Goal: Transaction & Acquisition: Book appointment/travel/reservation

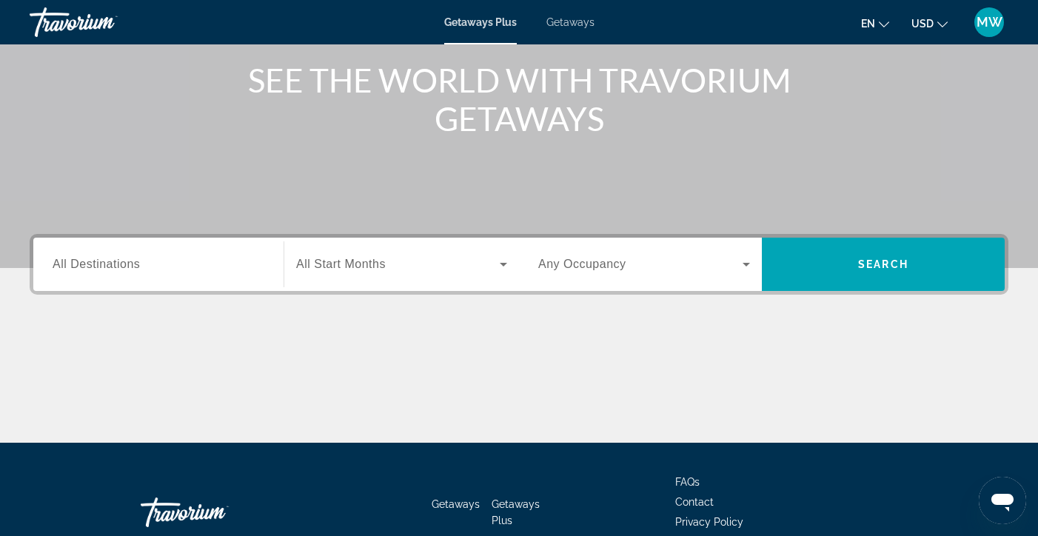
scroll to position [184, 0]
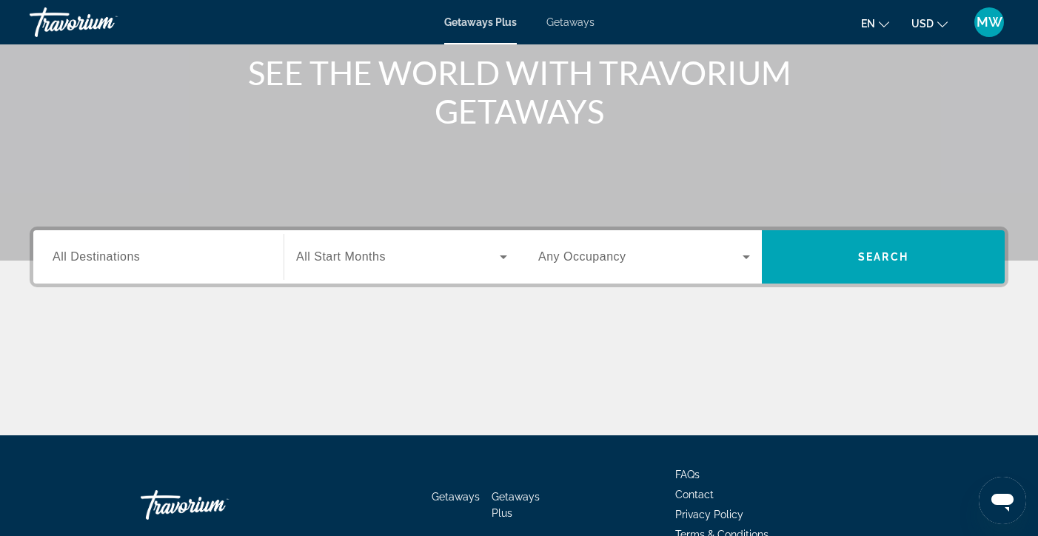
click at [221, 258] on input "Destination All Destinations" at bounding box center [159, 258] width 212 height 18
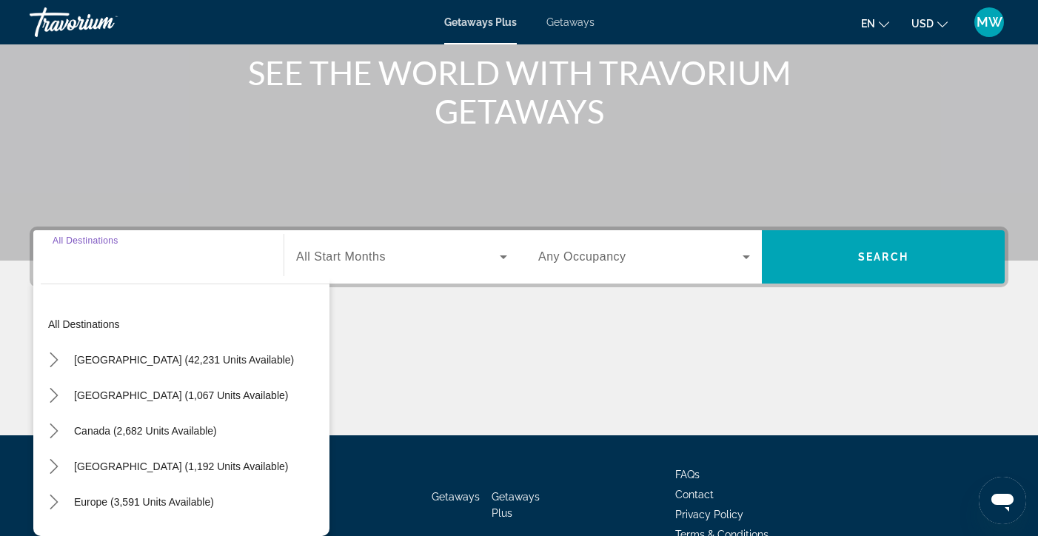
scroll to position [264, 0]
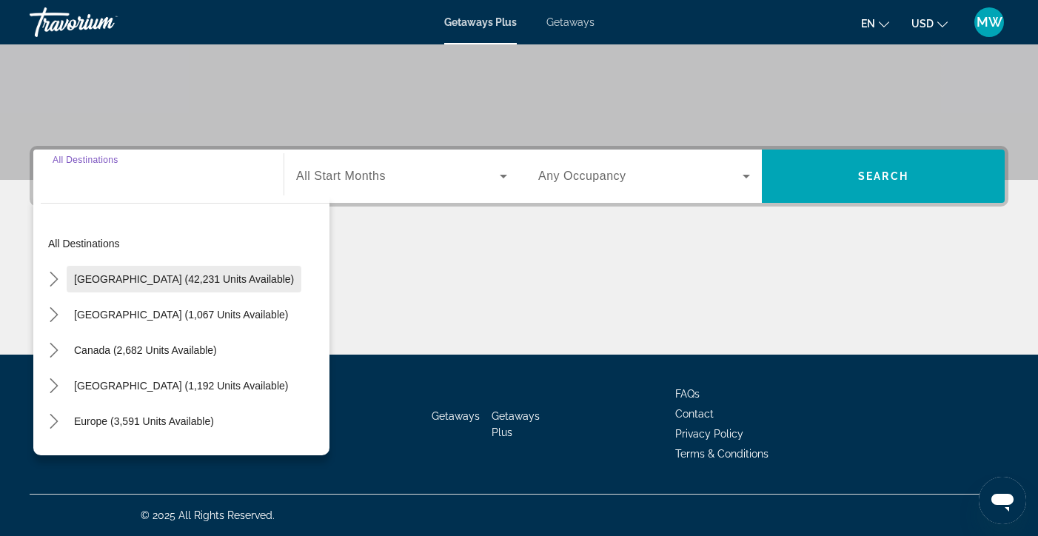
click at [193, 273] on span "Select destination: United States (42,231 units available)" at bounding box center [184, 279] width 235 height 36
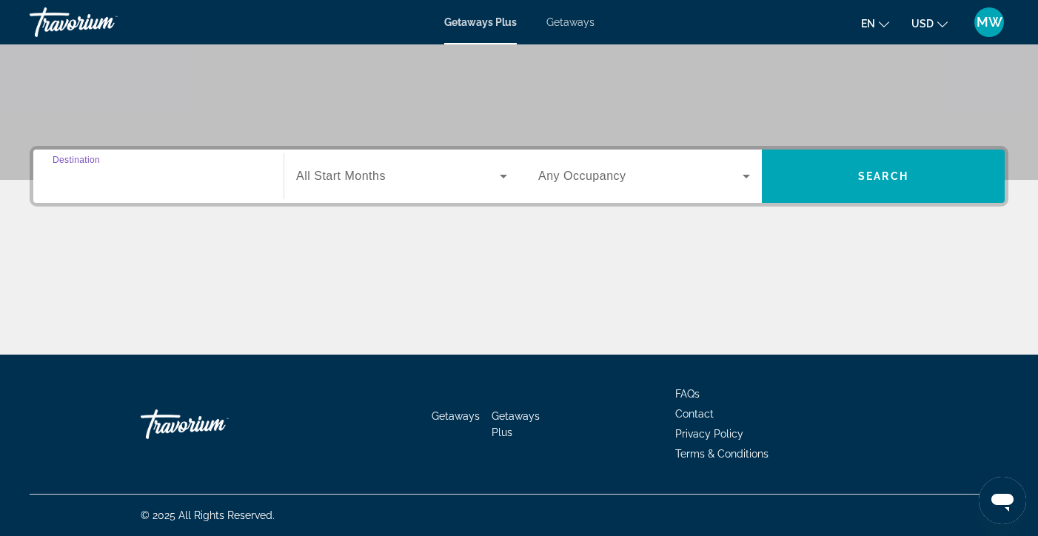
type input "**********"
click at [501, 174] on icon "Search widget" at bounding box center [504, 176] width 18 height 18
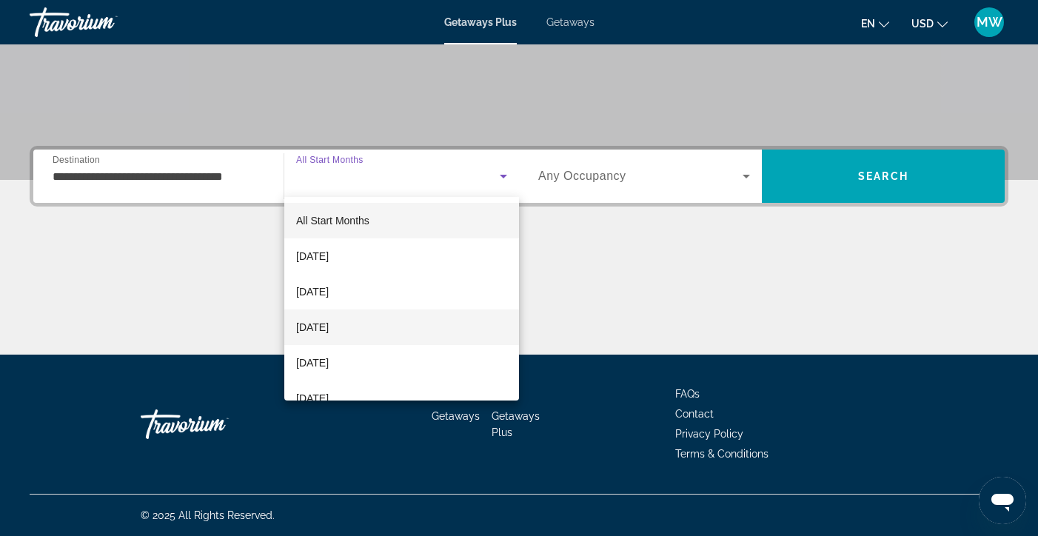
click at [329, 322] on span "[DATE]" at bounding box center [312, 327] width 33 height 18
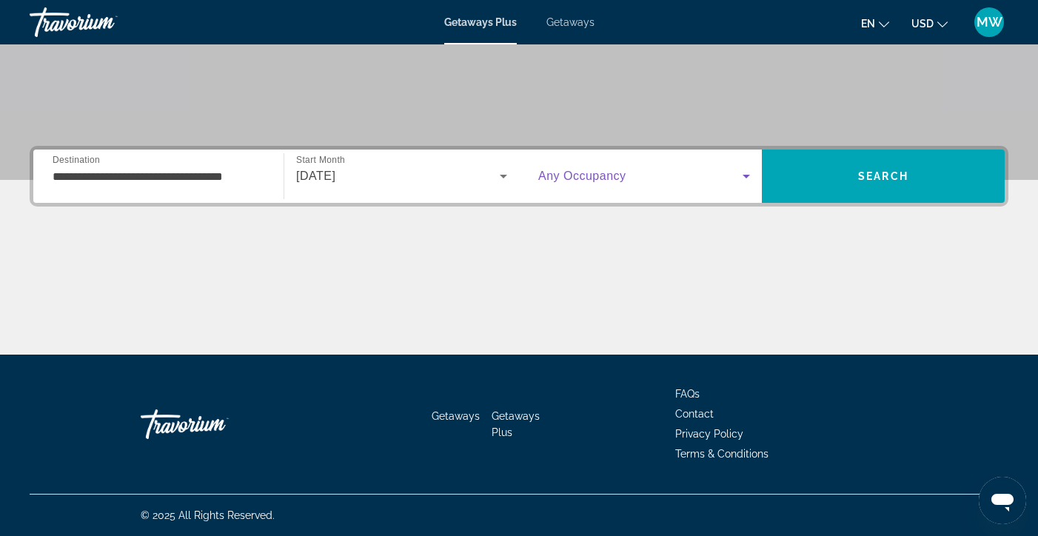
click at [747, 171] on icon "Search widget" at bounding box center [747, 176] width 18 height 18
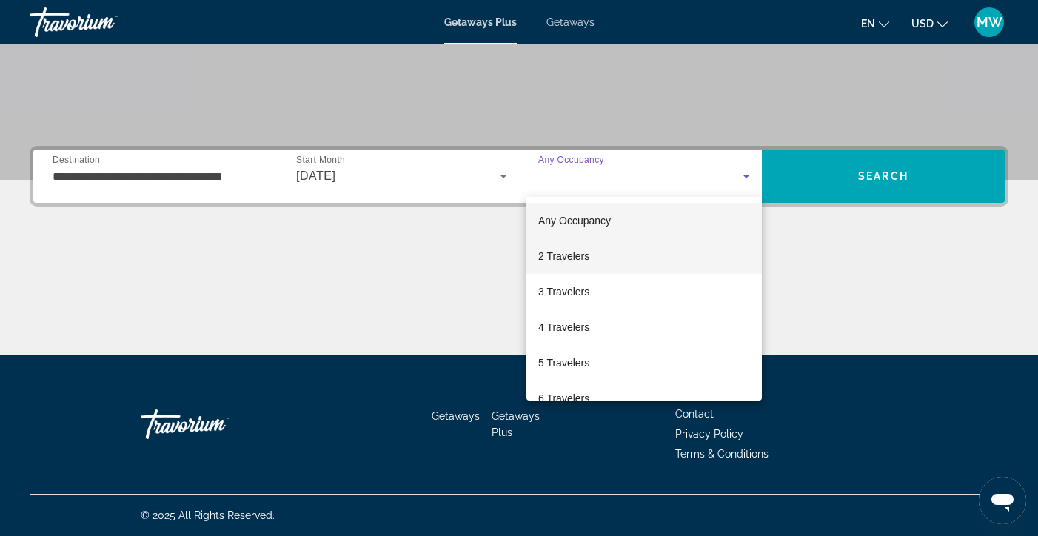
click at [570, 258] on span "2 Travelers" at bounding box center [563, 256] width 51 height 18
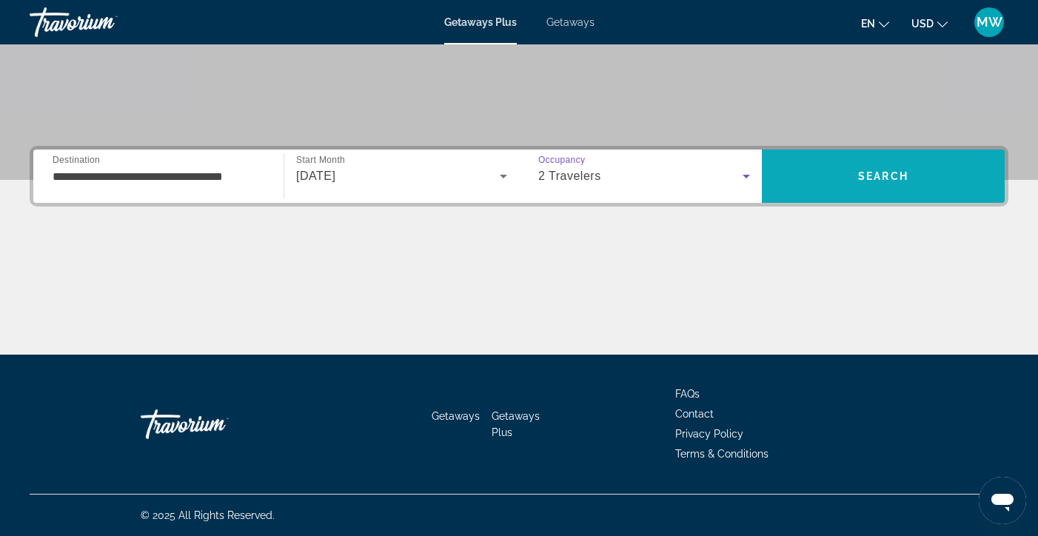
click at [863, 180] on span "Search" at bounding box center [883, 176] width 50 height 12
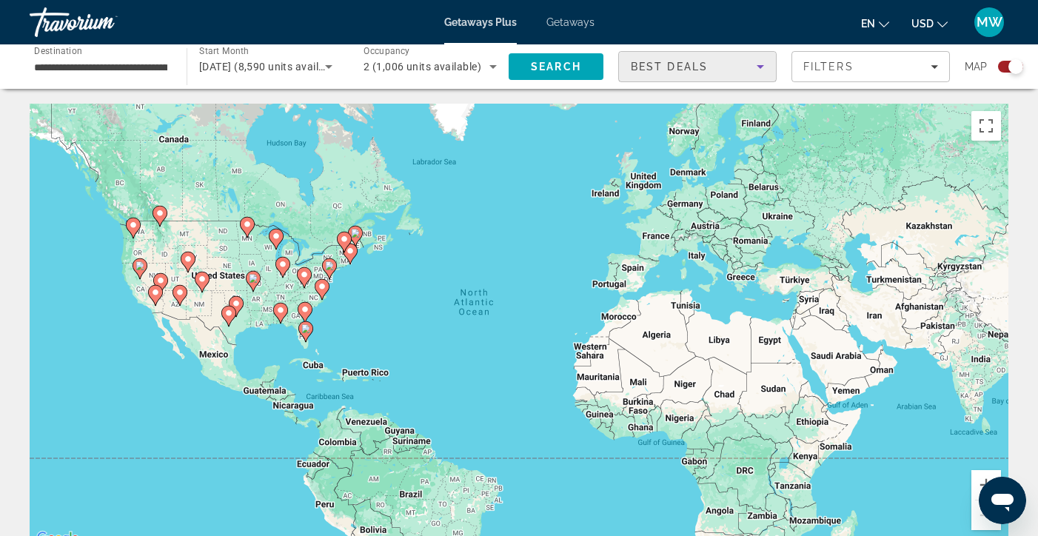
click at [760, 65] on icon "Sort by" at bounding box center [761, 67] width 18 height 18
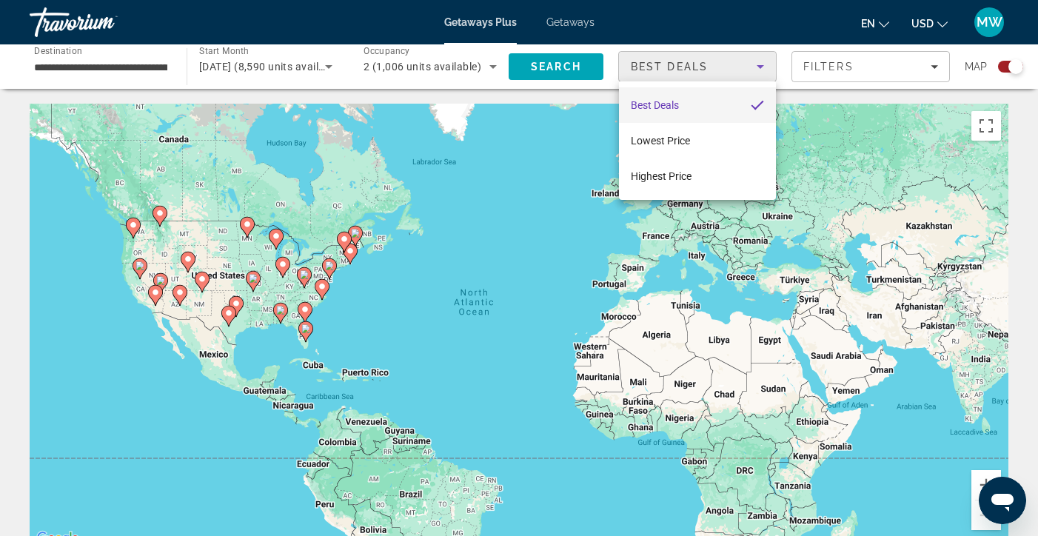
click at [567, 203] on div at bounding box center [519, 268] width 1038 height 536
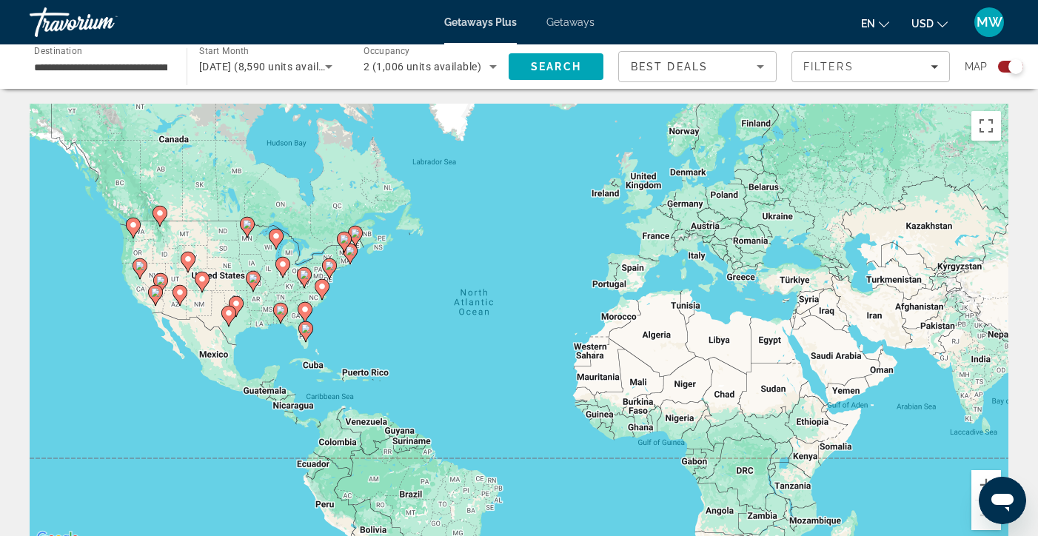
click at [156, 293] on image "Main content" at bounding box center [155, 292] width 9 height 9
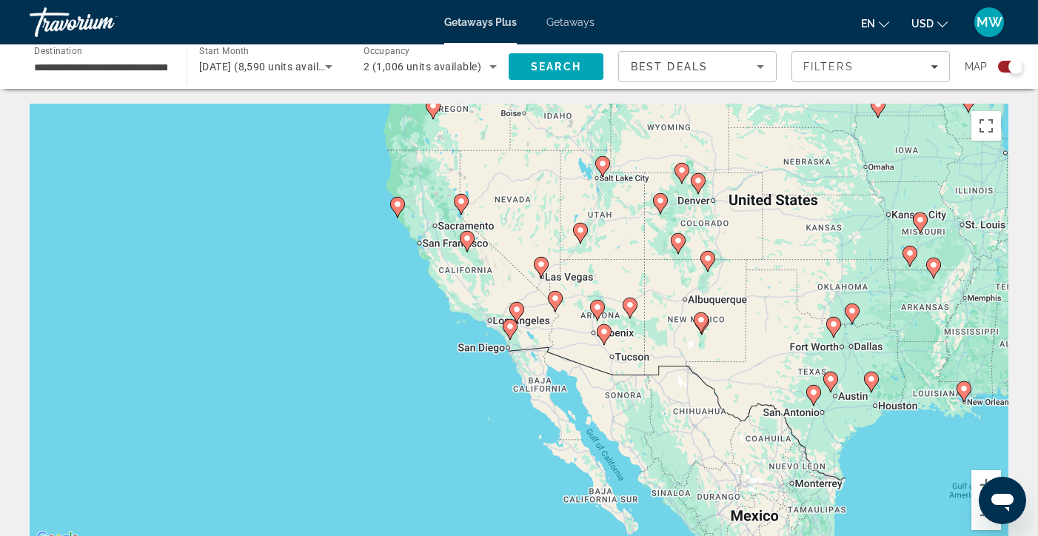
click at [517, 310] on image "Main content" at bounding box center [517, 309] width 9 height 9
type input "**********"
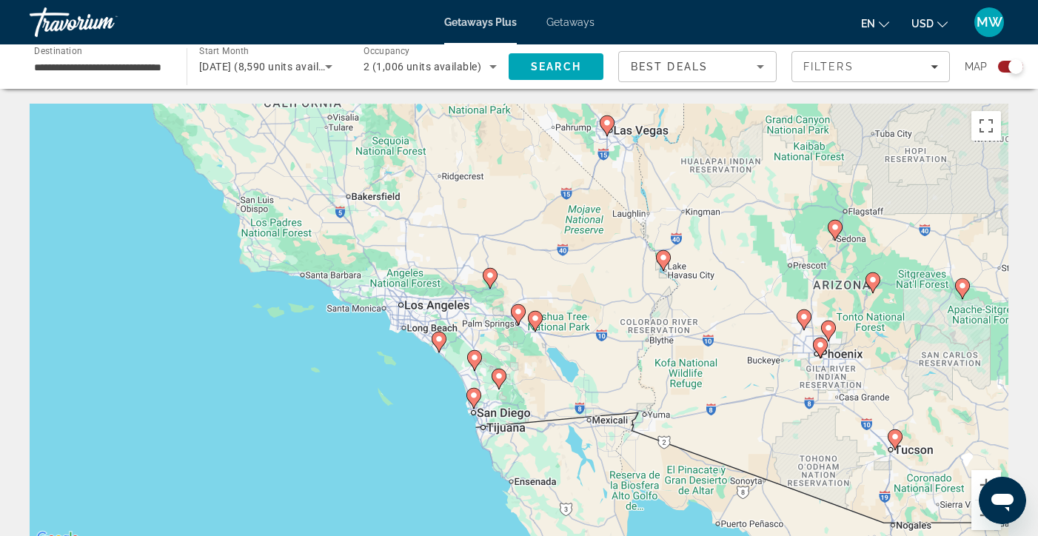
click at [453, 310] on div "To navigate, press the arrow keys. To activate drag with keyboard, press Alt + …" at bounding box center [519, 326] width 979 height 444
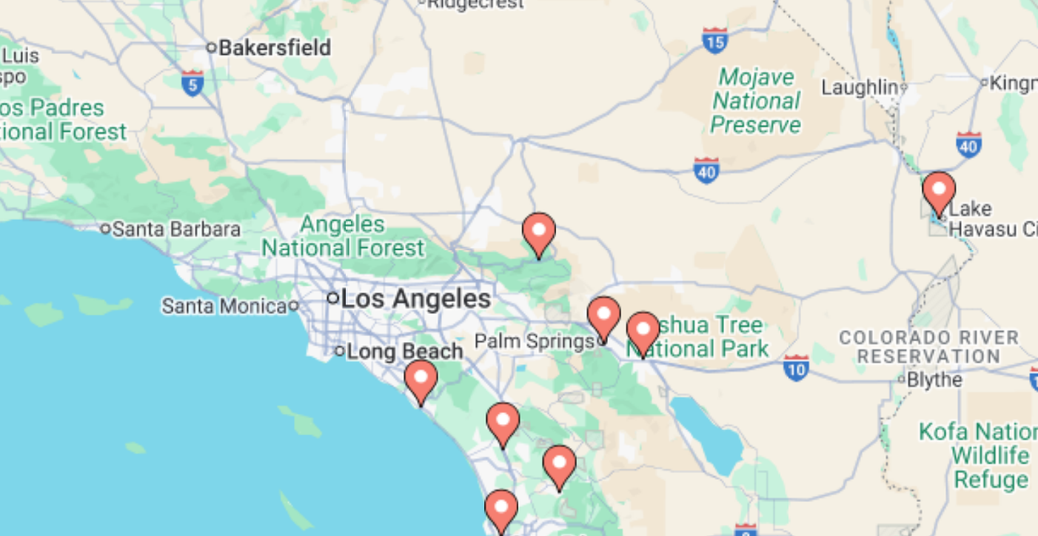
click at [174, 131] on div "To navigate, press the arrow keys. To activate drag with keyboard, press Alt + …" at bounding box center [519, 326] width 979 height 444
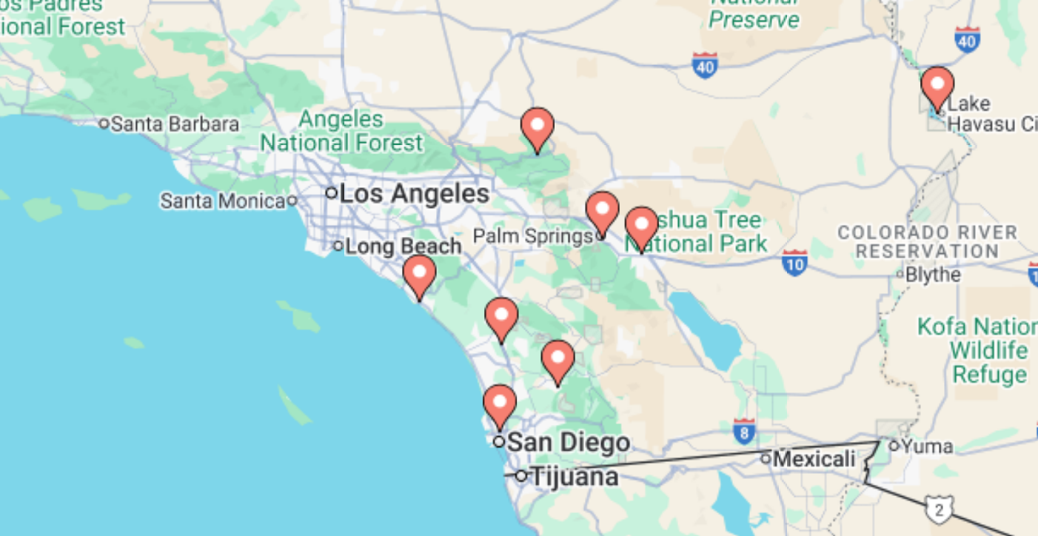
click at [180, 104] on div "To navigate, press the arrow keys. To activate drag with keyboard, press Alt + …" at bounding box center [519, 326] width 979 height 444
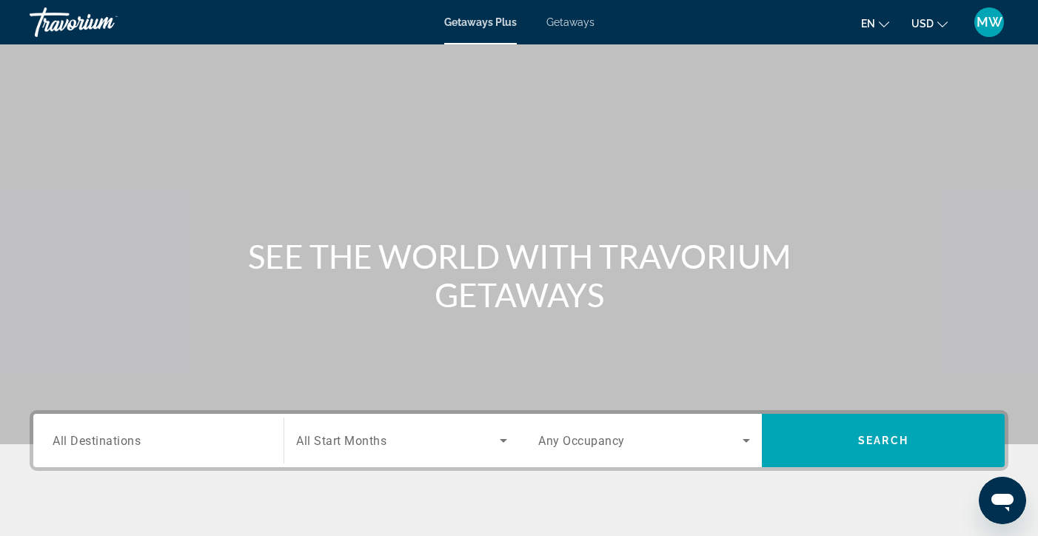
click at [574, 20] on span "Getaways" at bounding box center [571, 22] width 48 height 12
click at [101, 436] on span "All Destinations" at bounding box center [97, 440] width 88 height 14
click at [101, 436] on input "Destination All Destinations" at bounding box center [159, 442] width 212 height 18
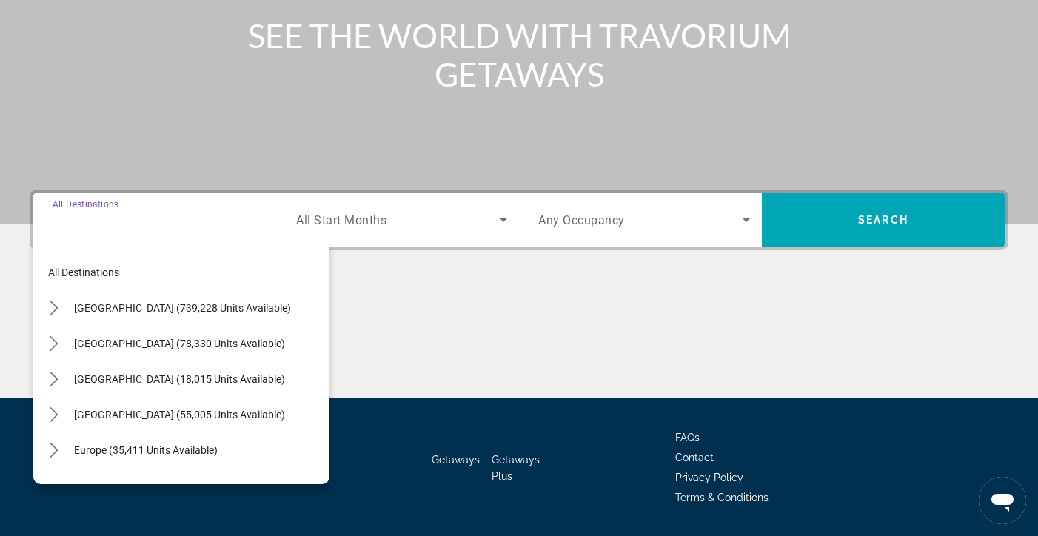
scroll to position [264, 0]
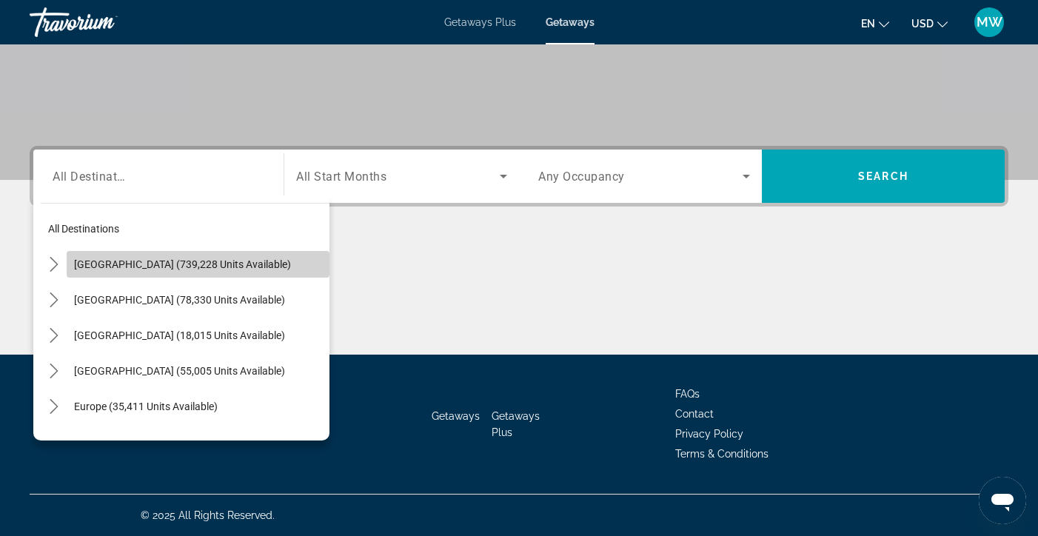
click at [144, 264] on span "[GEOGRAPHIC_DATA] (739,228 units available)" at bounding box center [182, 264] width 217 height 12
type input "**********"
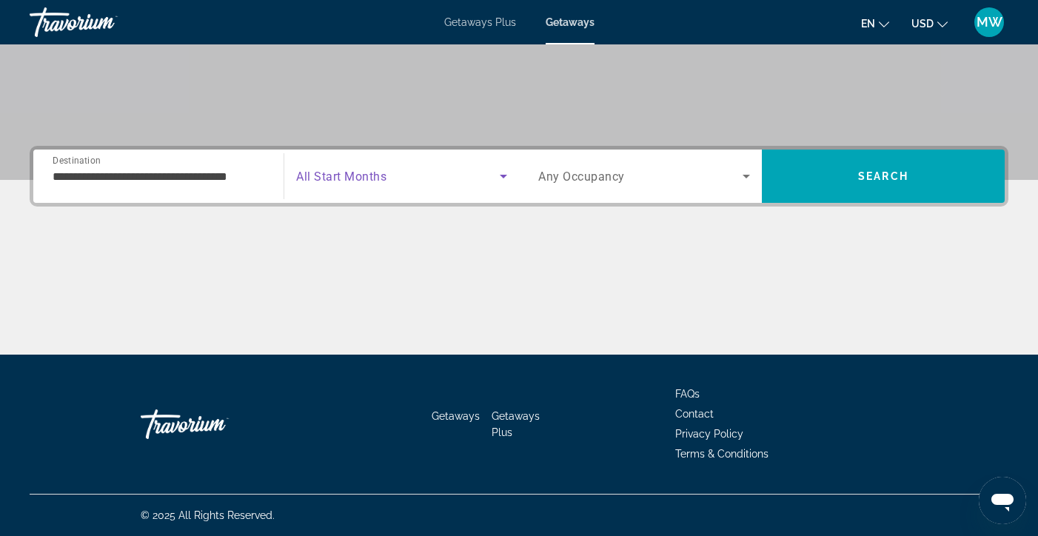
click at [501, 171] on icon "Search widget" at bounding box center [504, 176] width 18 height 18
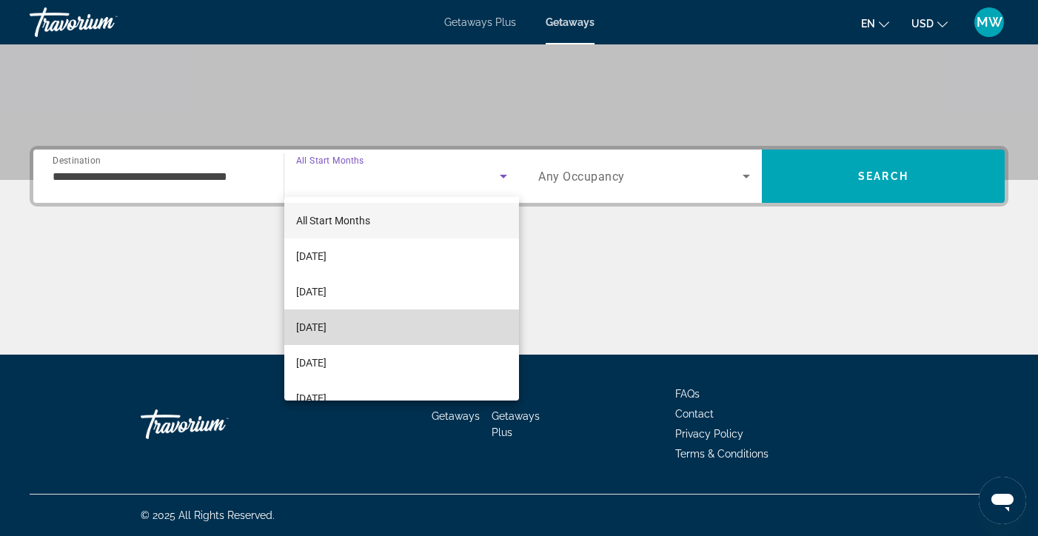
click at [327, 324] on span "[DATE]" at bounding box center [311, 327] width 30 height 18
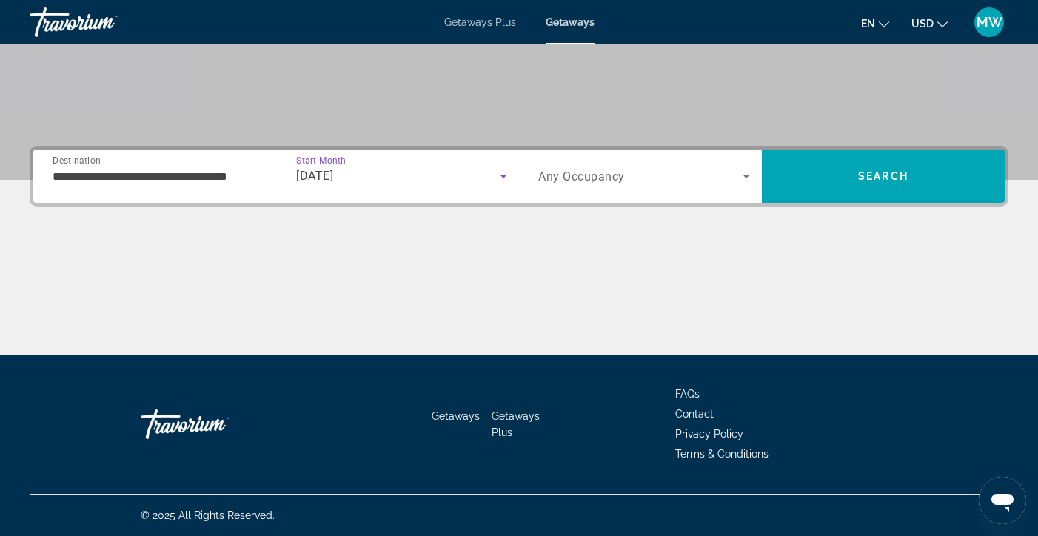
click at [745, 175] on icon "Search widget" at bounding box center [747, 176] width 18 height 18
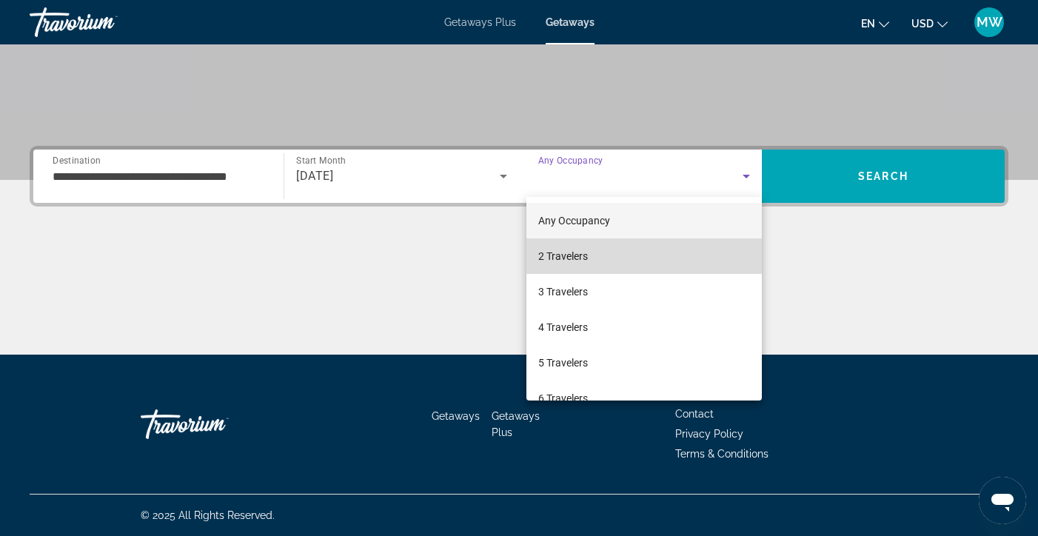
click at [569, 248] on span "2 Travelers" at bounding box center [563, 256] width 50 height 18
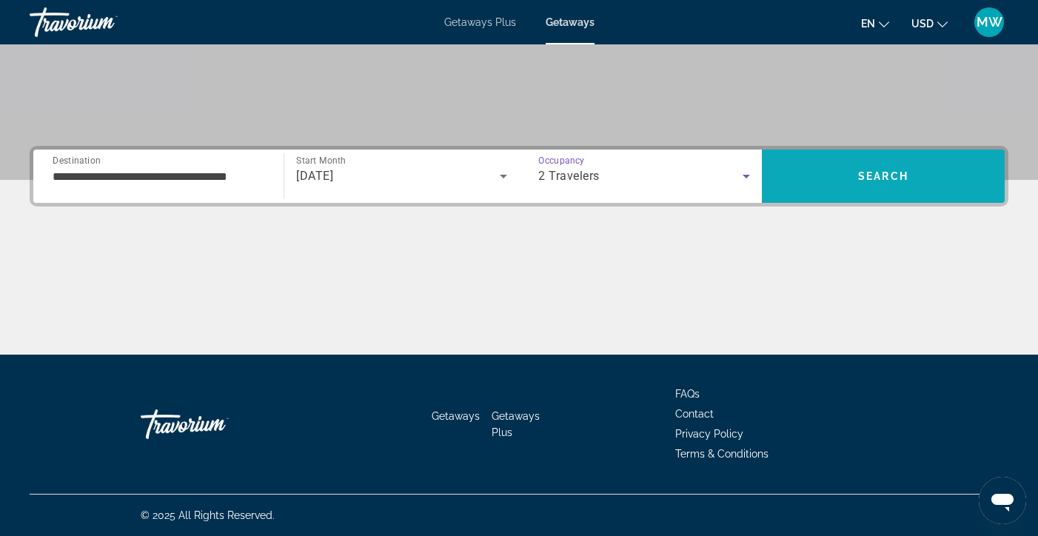
click at [866, 177] on span "Search" at bounding box center [883, 176] width 50 height 12
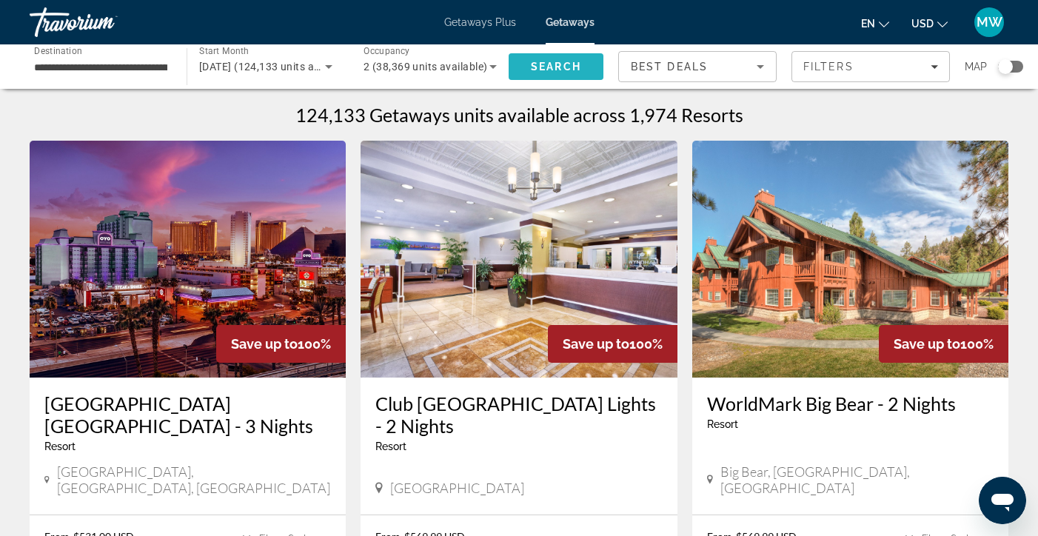
click at [543, 64] on span "Search" at bounding box center [556, 67] width 50 height 12
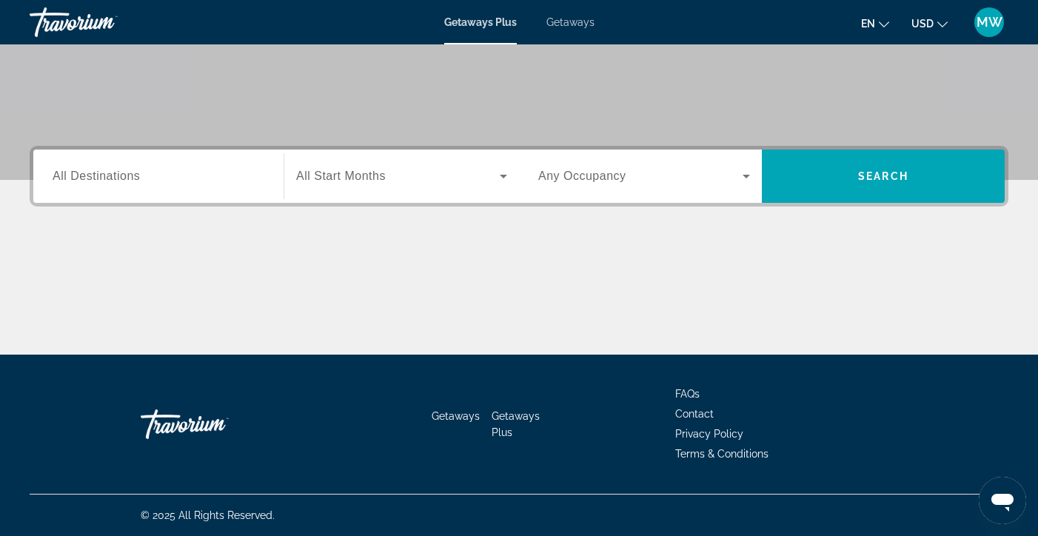
scroll to position [264, 0]
click at [753, 176] on icon "Search widget" at bounding box center [747, 176] width 18 height 18
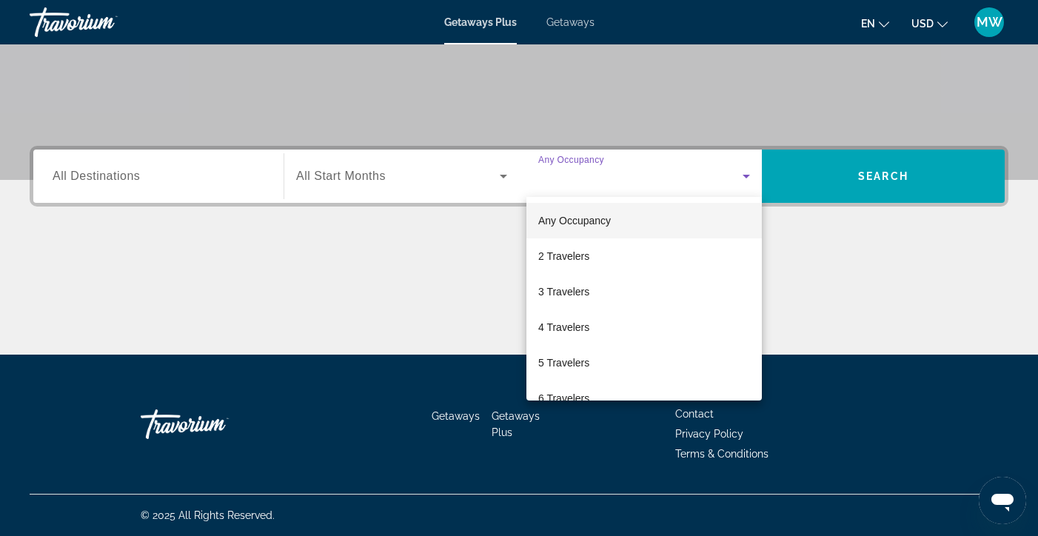
click at [842, 272] on div at bounding box center [519, 268] width 1038 height 536
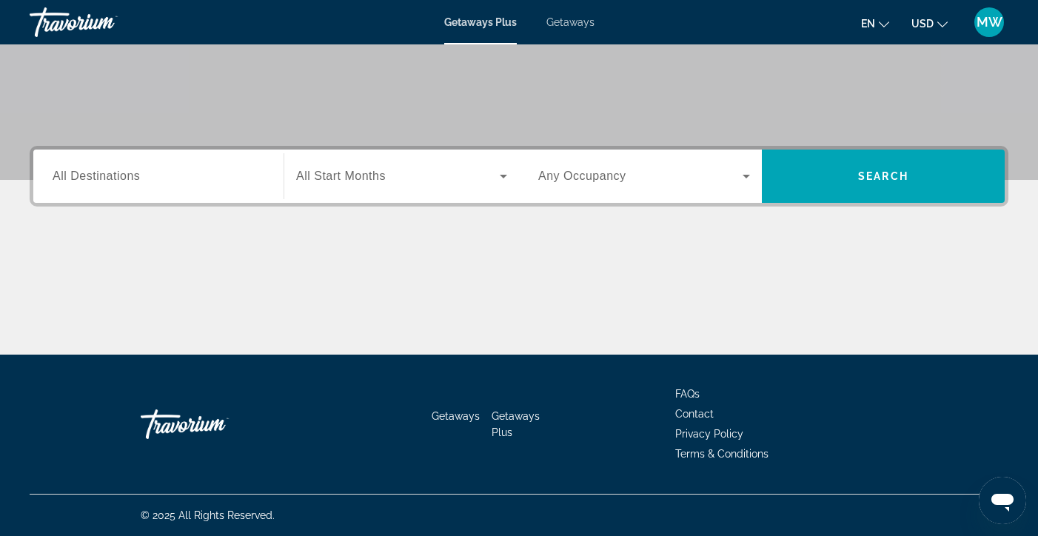
click at [118, 182] on span "All Destinations" at bounding box center [96, 176] width 87 height 13
click at [118, 182] on input "Destination All Destinations" at bounding box center [159, 177] width 212 height 18
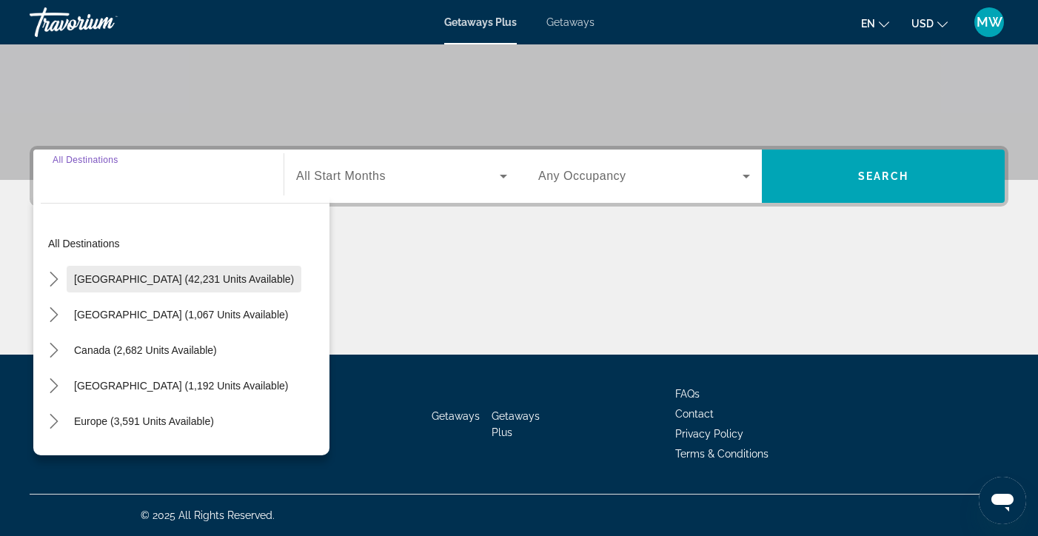
scroll to position [0, 0]
click at [124, 277] on span "[GEOGRAPHIC_DATA] (42,231 units available)" at bounding box center [184, 279] width 220 height 12
type input "**********"
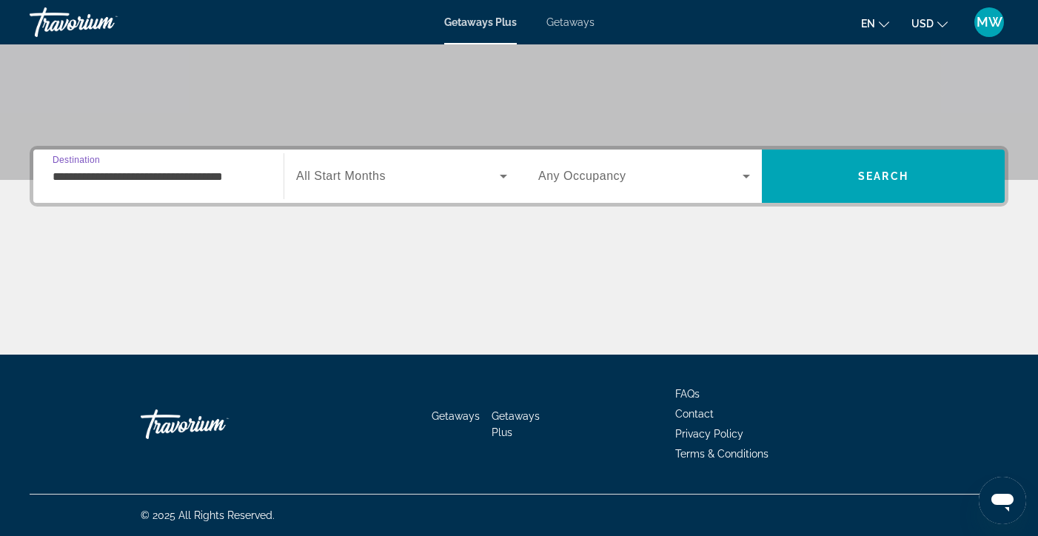
click at [496, 176] on icon "Search widget" at bounding box center [504, 176] width 18 height 18
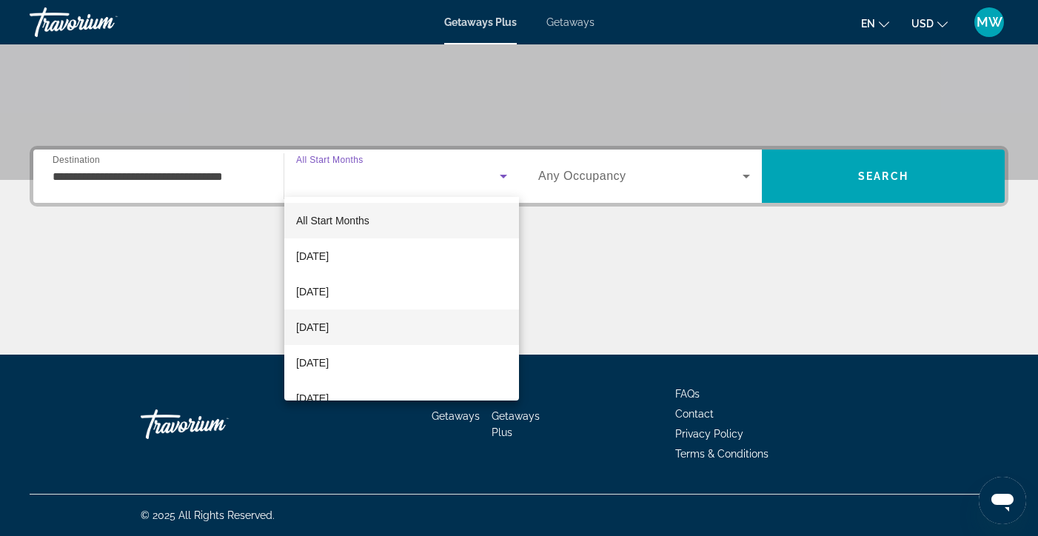
click at [326, 330] on span "[DATE]" at bounding box center [312, 327] width 33 height 18
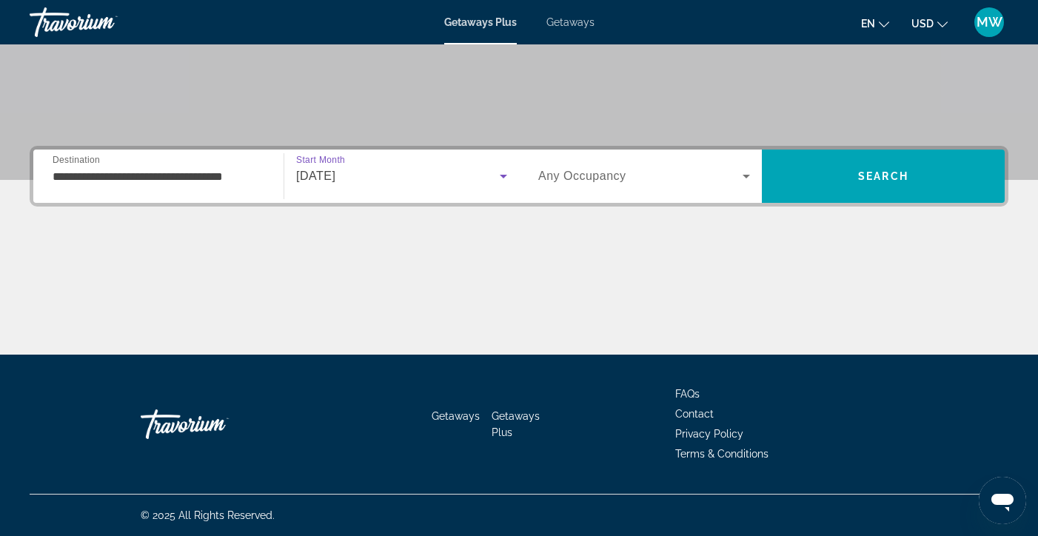
click at [746, 175] on icon "Search widget" at bounding box center [747, 176] width 18 height 18
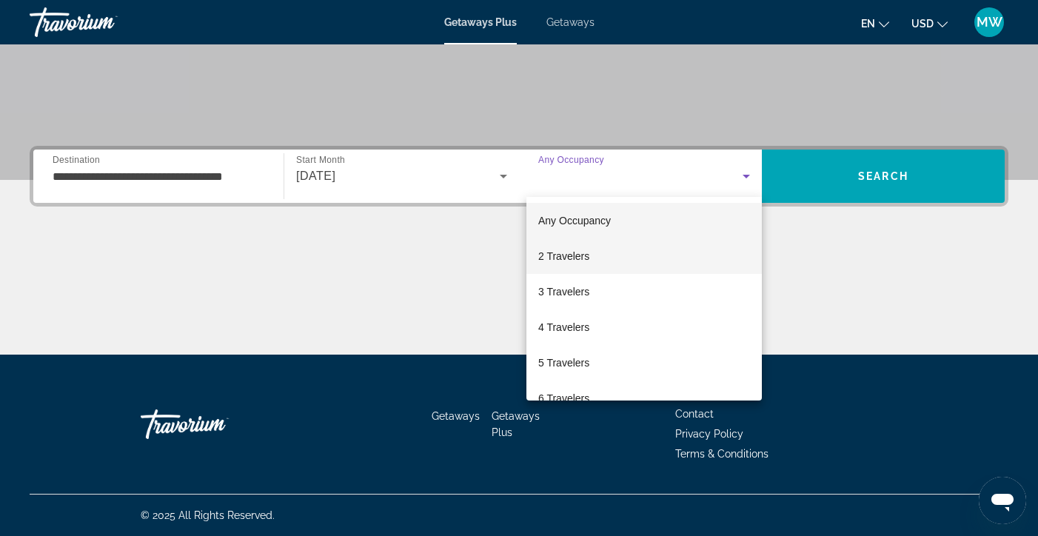
click at [562, 257] on span "2 Travelers" at bounding box center [563, 256] width 51 height 18
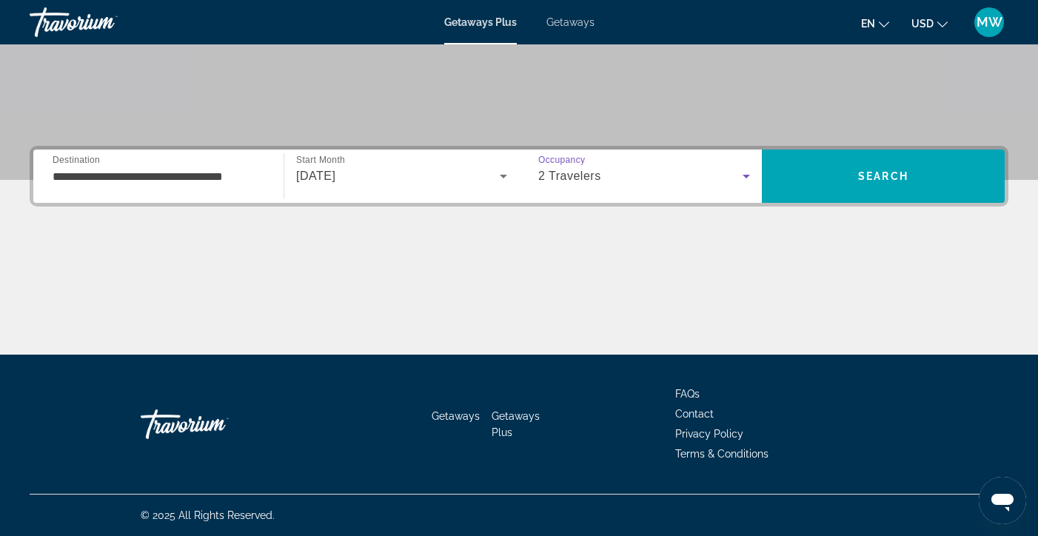
click at [746, 175] on icon "Search widget" at bounding box center [747, 176] width 18 height 18
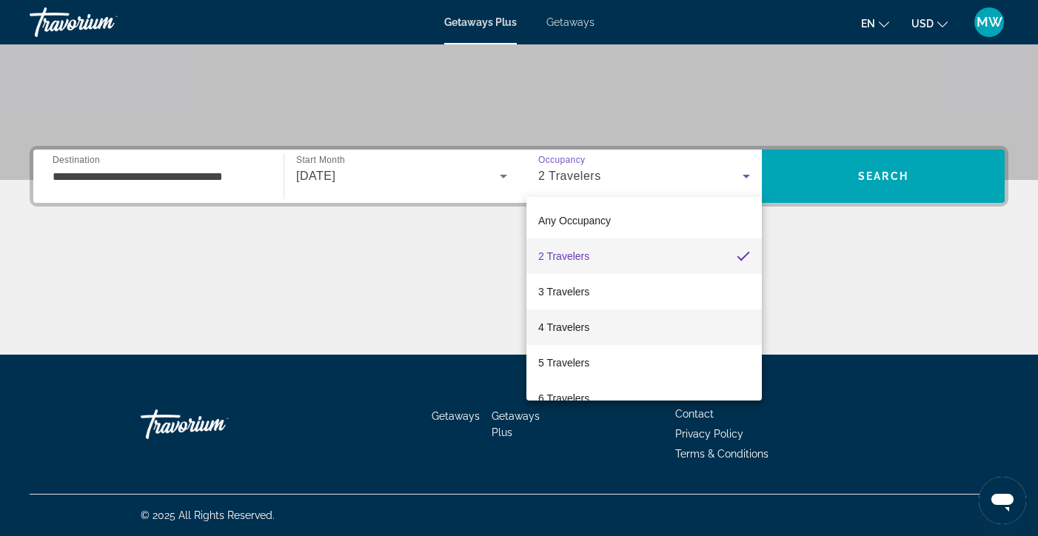
click at [550, 323] on span "4 Travelers" at bounding box center [563, 327] width 51 height 18
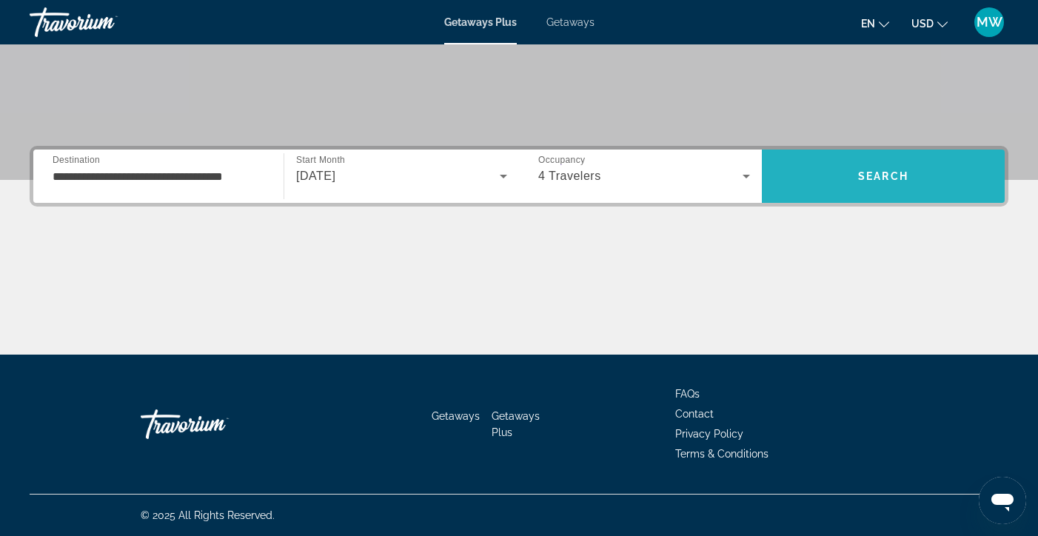
click at [891, 171] on span "Search" at bounding box center [883, 176] width 50 height 12
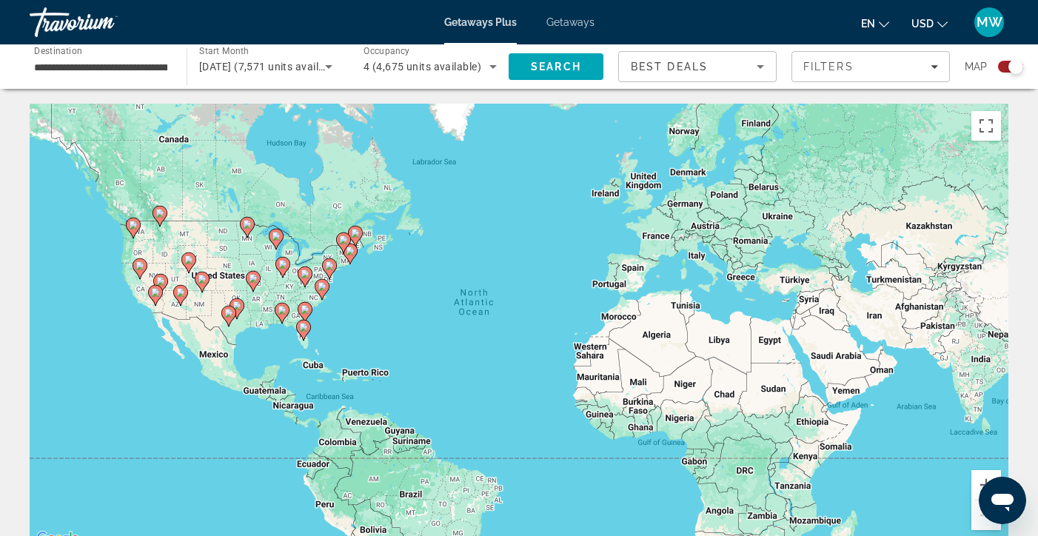
click at [160, 278] on image "Main content" at bounding box center [160, 281] width 9 height 9
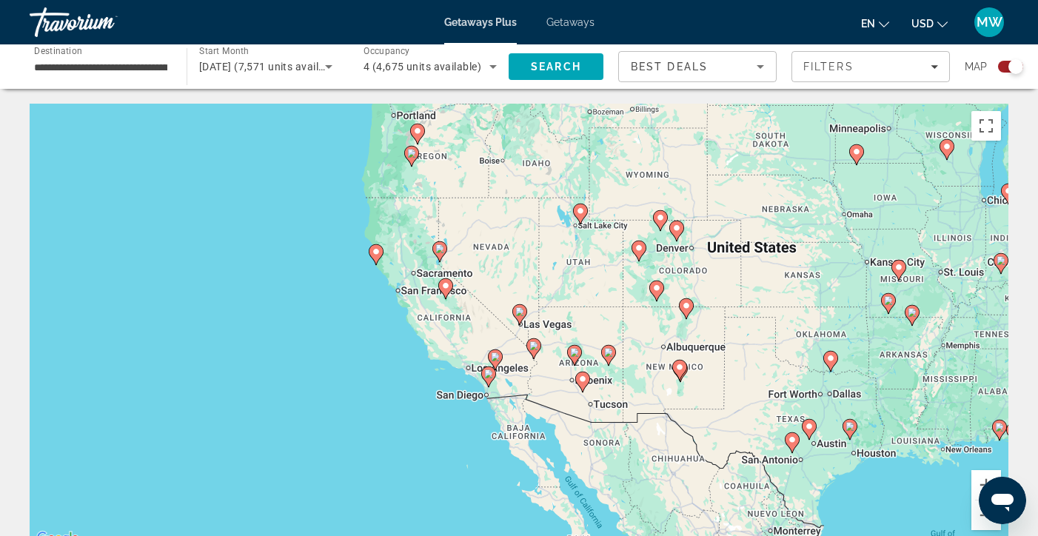
click at [498, 354] on image "Main content" at bounding box center [495, 357] width 9 height 9
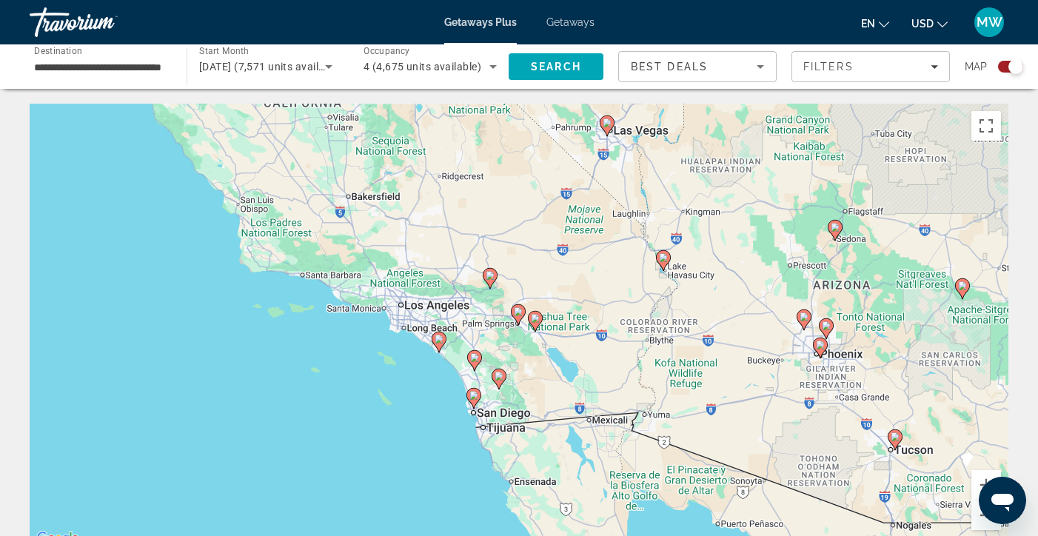
click at [487, 278] on image "Main content" at bounding box center [490, 275] width 9 height 9
type input "**********"
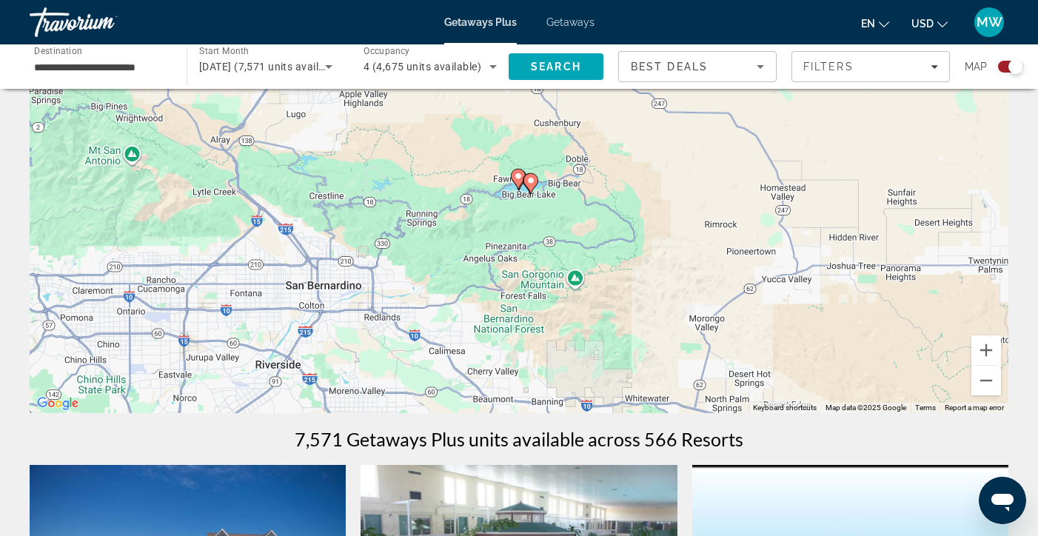
scroll to position [132, 0]
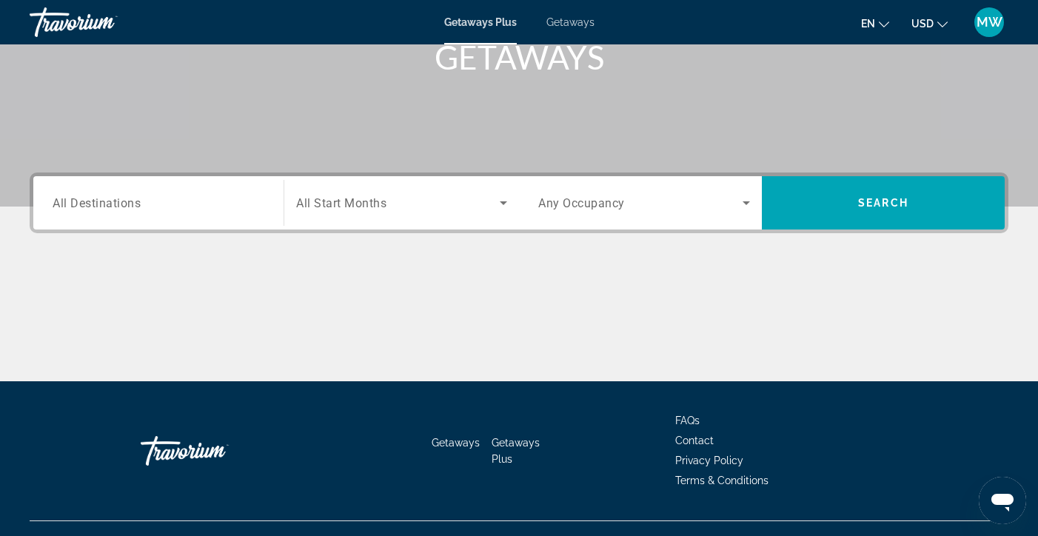
scroll to position [238, 0]
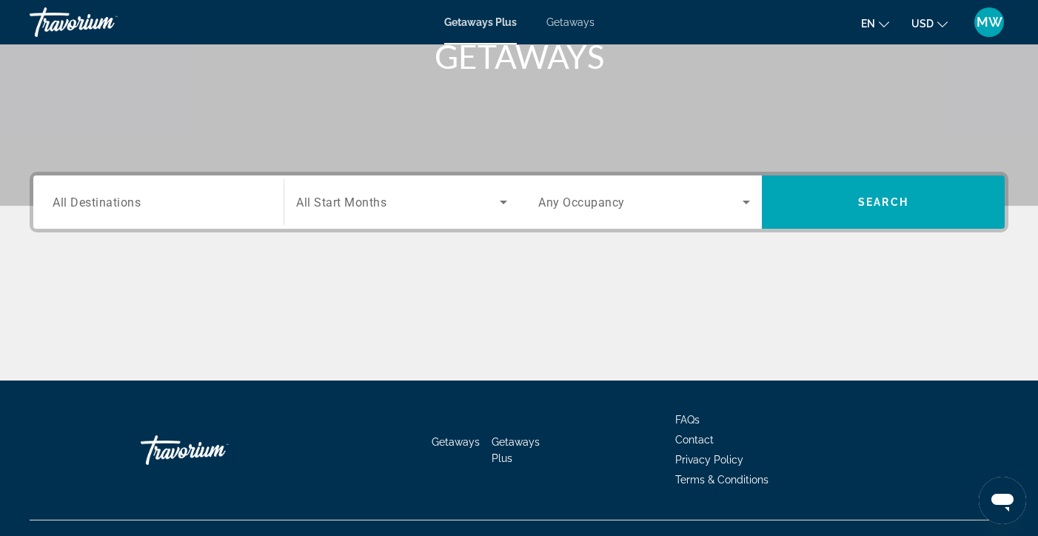
click at [743, 201] on icon "Search widget" at bounding box center [747, 202] width 18 height 18
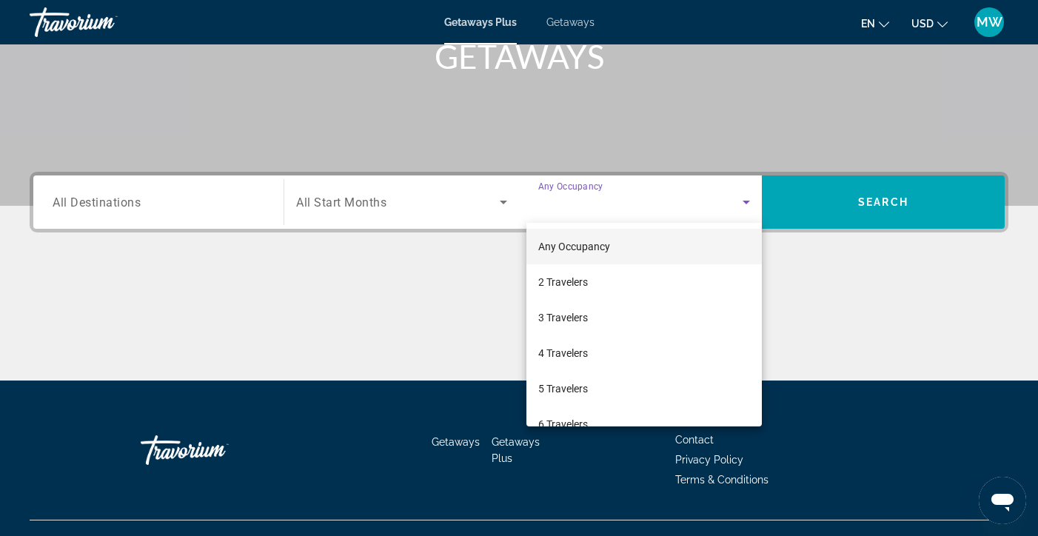
scroll to position [264, 0]
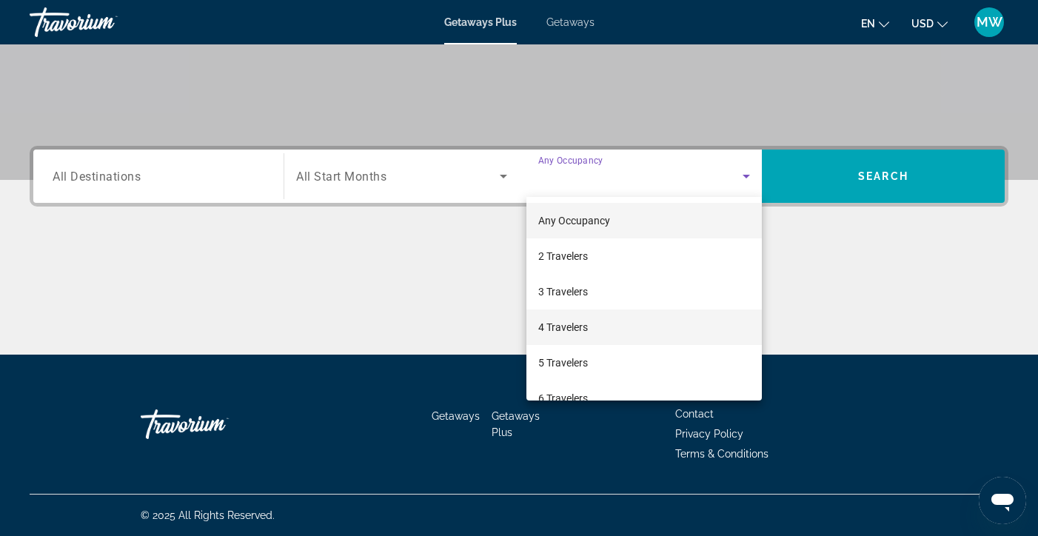
click at [549, 321] on span "4 Travelers" at bounding box center [563, 327] width 50 height 18
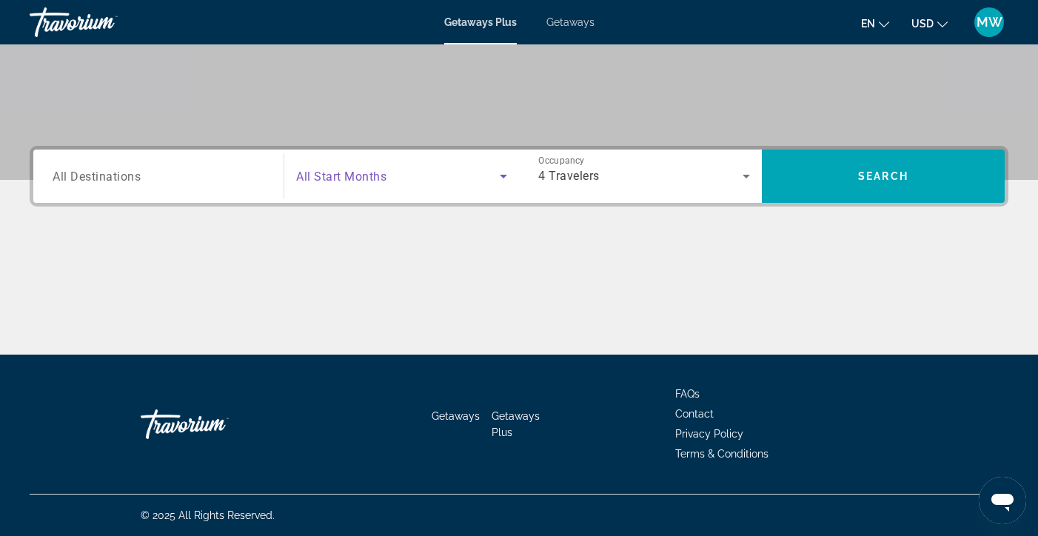
click at [347, 184] on span "Search widget" at bounding box center [398, 176] width 204 height 18
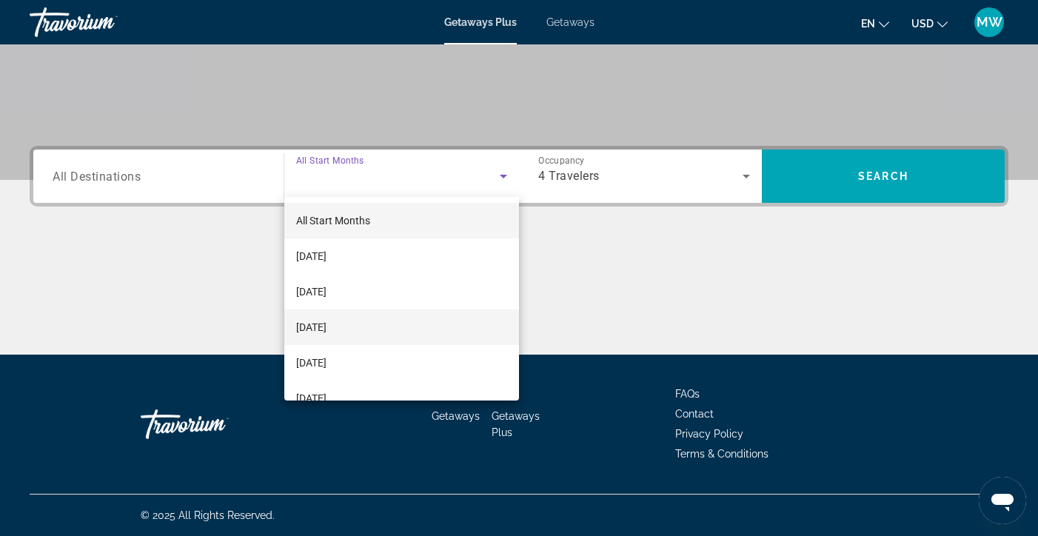
click at [327, 320] on span "[DATE]" at bounding box center [311, 327] width 30 height 18
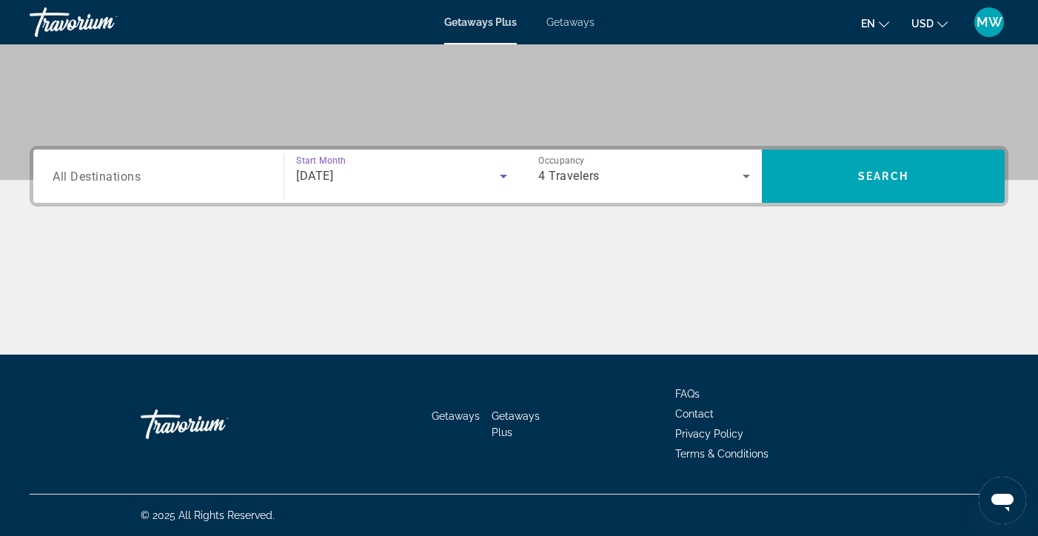
click at [173, 179] on input "Destination All Destinations" at bounding box center [159, 177] width 212 height 18
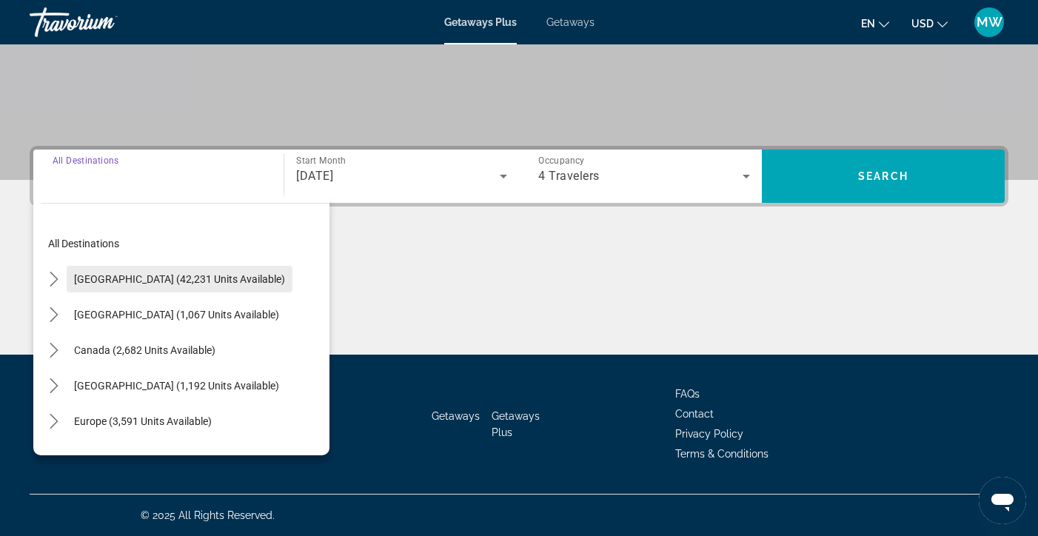
click at [190, 276] on span "[GEOGRAPHIC_DATA] (42,231 units available)" at bounding box center [179, 279] width 211 height 12
type input "**********"
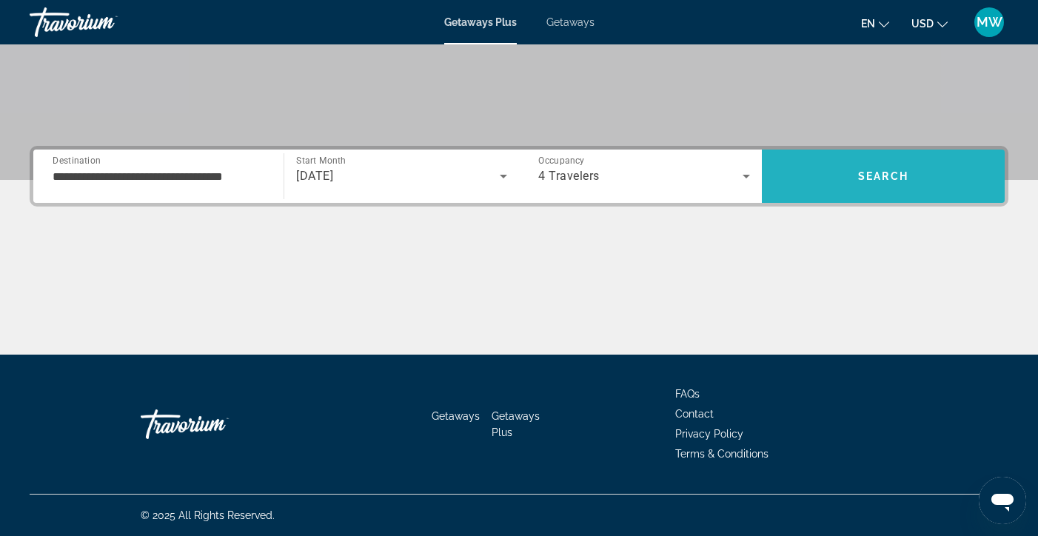
click at [840, 162] on span "Search" at bounding box center [883, 177] width 243 height 36
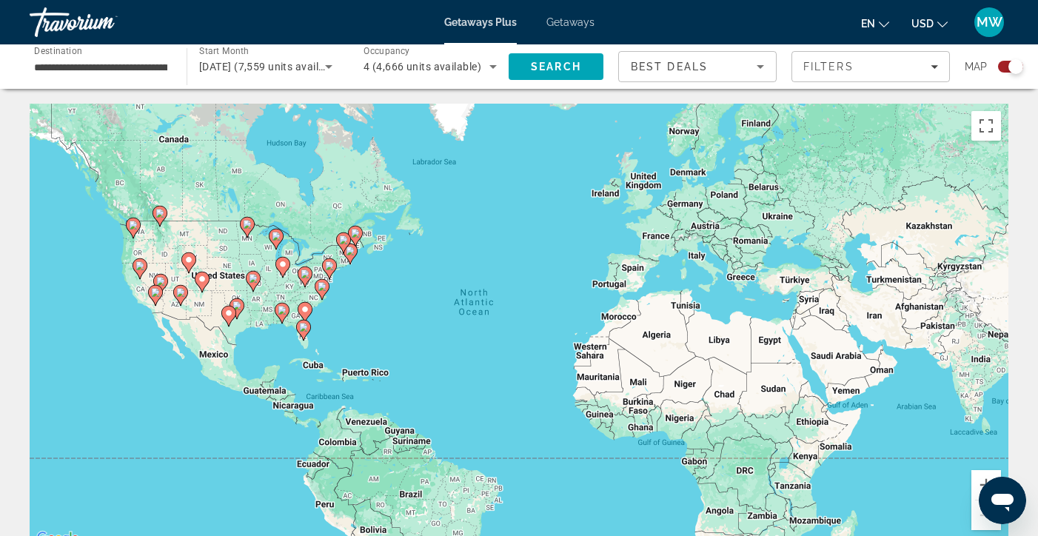
click at [161, 279] on image "Main content" at bounding box center [160, 281] width 9 height 9
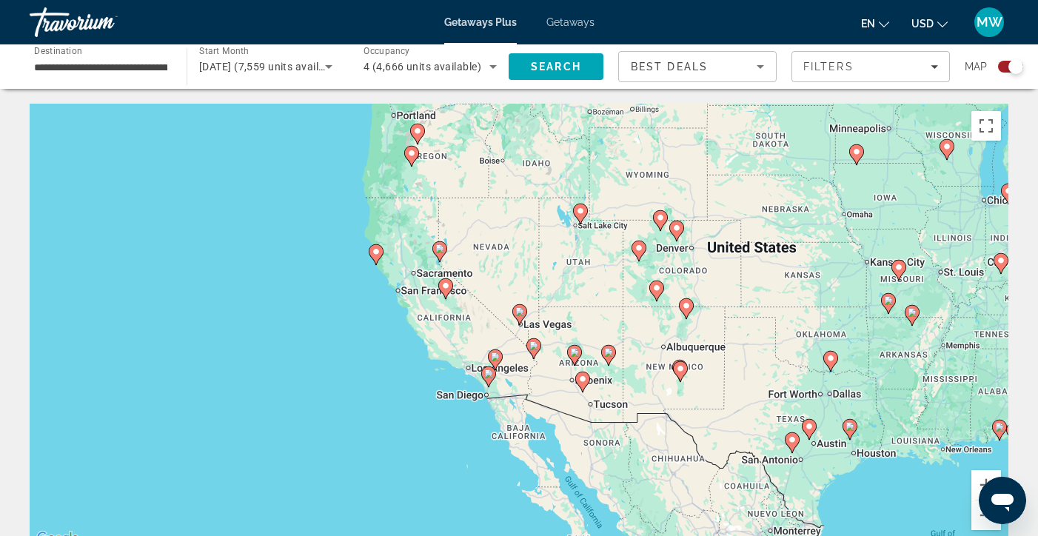
click at [495, 358] on image "Main content" at bounding box center [495, 357] width 9 height 9
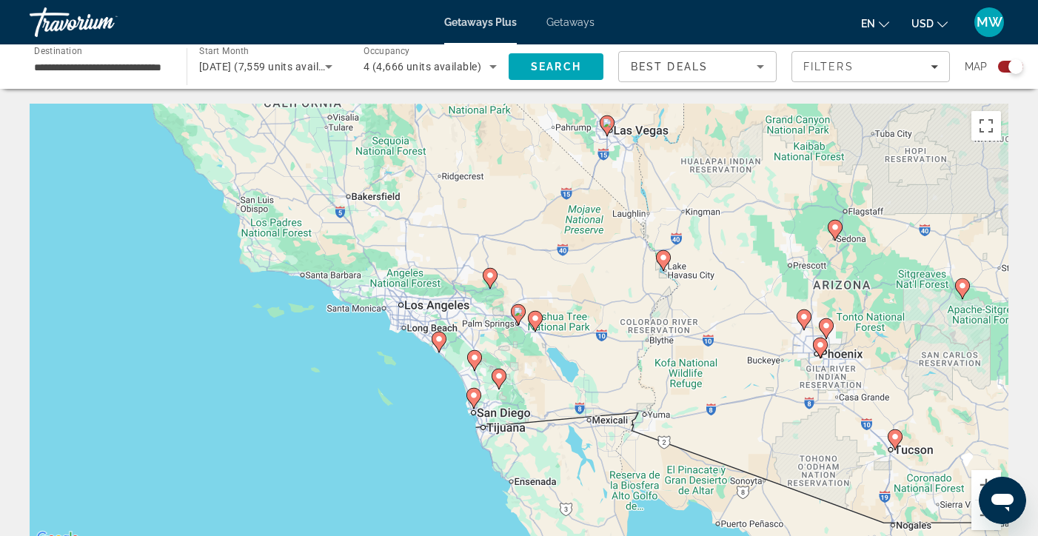
click at [449, 310] on div "To navigate, press the arrow keys. To activate drag with keyboard, press Alt + …" at bounding box center [519, 326] width 979 height 444
click at [460, 310] on div "To navigate, press the arrow keys. To activate drag with keyboard, press Alt + …" at bounding box center [519, 326] width 979 height 444
click at [444, 344] on icon "Main content" at bounding box center [439, 342] width 13 height 19
type input "**********"
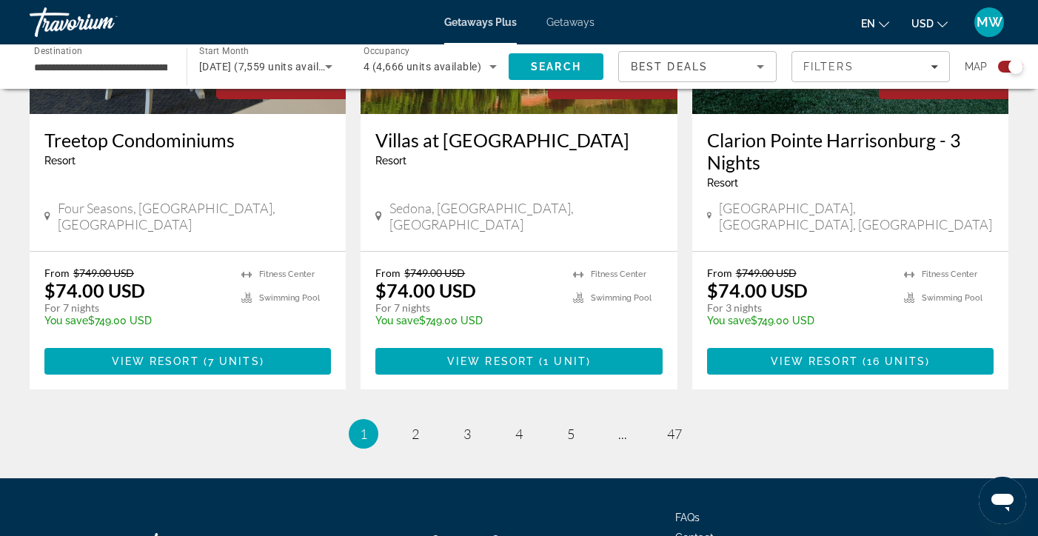
scroll to position [2343, 0]
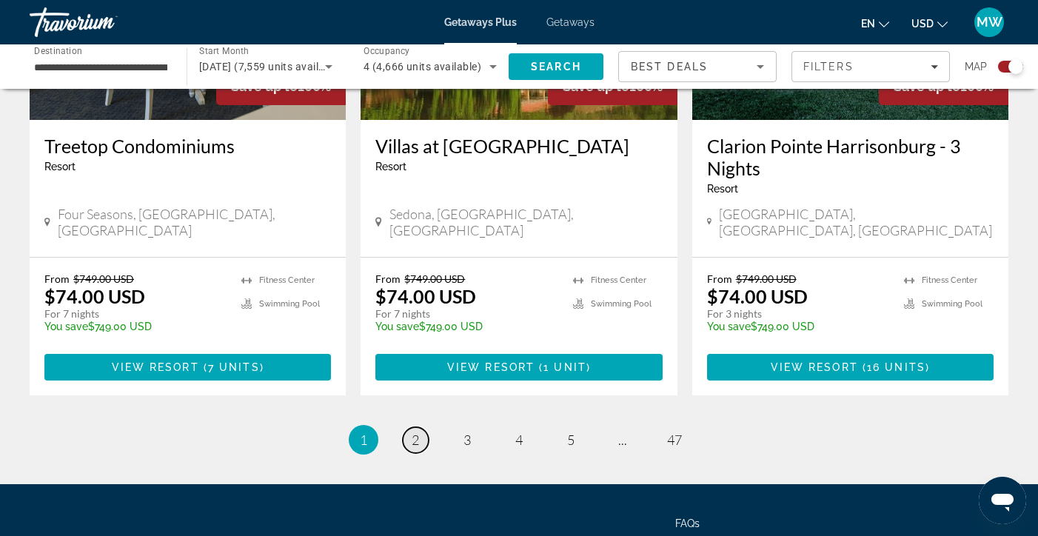
click at [413, 432] on span "2" at bounding box center [415, 440] width 7 height 16
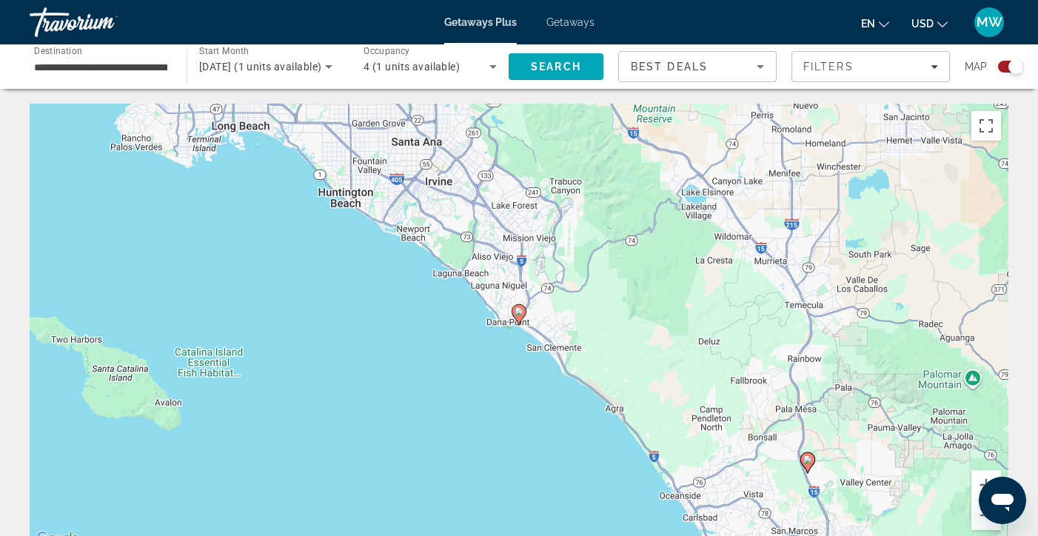
click at [424, 145] on div "To navigate, press the arrow keys. To activate drag with keyboard, press Alt + …" at bounding box center [519, 326] width 979 height 444
click at [524, 202] on div "To navigate, press the arrow keys. To activate drag with keyboard, press Alt + …" at bounding box center [519, 326] width 979 height 444
click at [491, 169] on div "To navigate, press the arrow keys. To activate drag with keyboard, press Alt + …" at bounding box center [519, 326] width 979 height 444
click at [752, 57] on div "Best Deals" at bounding box center [697, 72] width 133 height 41
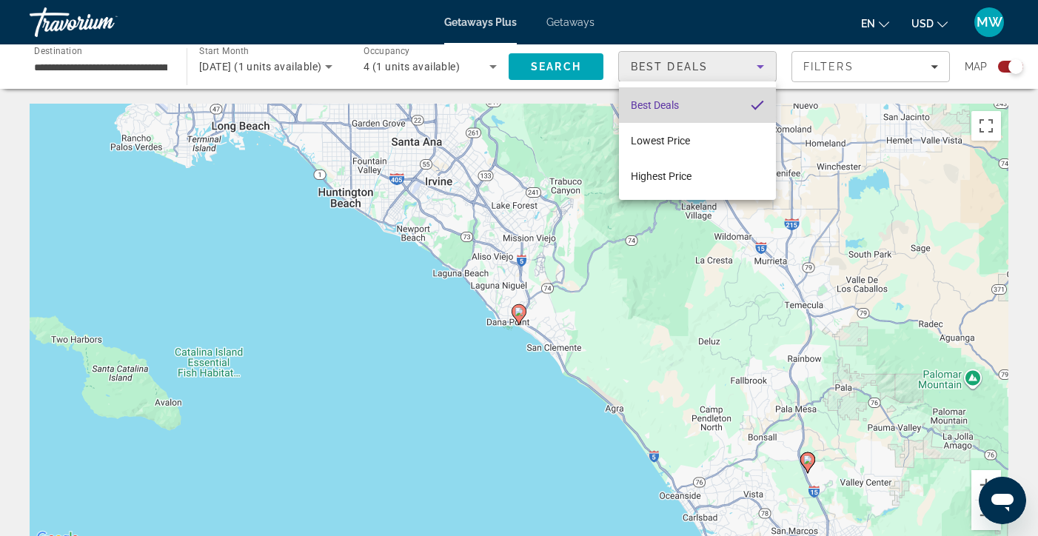
click at [676, 104] on span "Best Deals" at bounding box center [655, 105] width 48 height 12
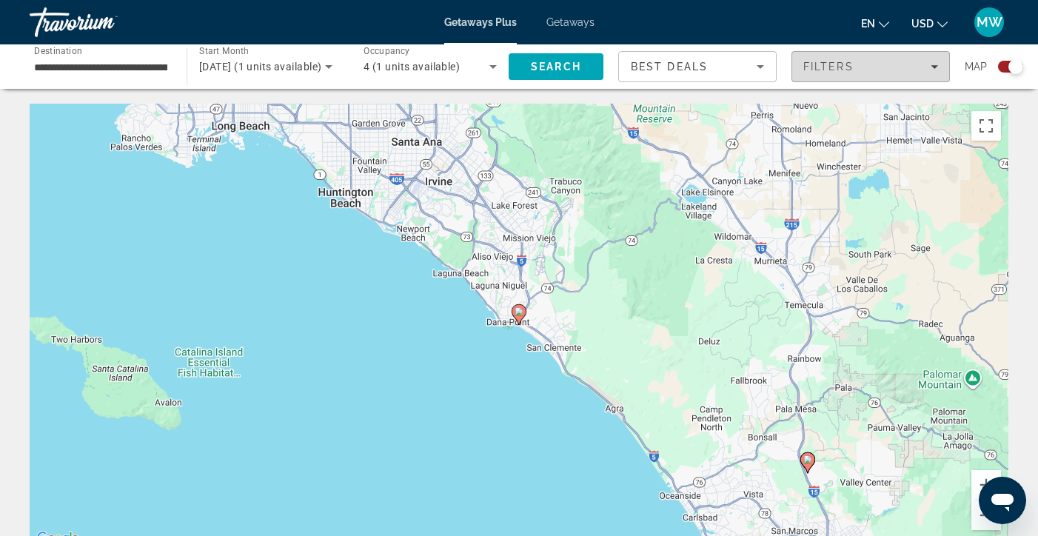
click at [931, 64] on icon "Filters" at bounding box center [934, 66] width 7 height 7
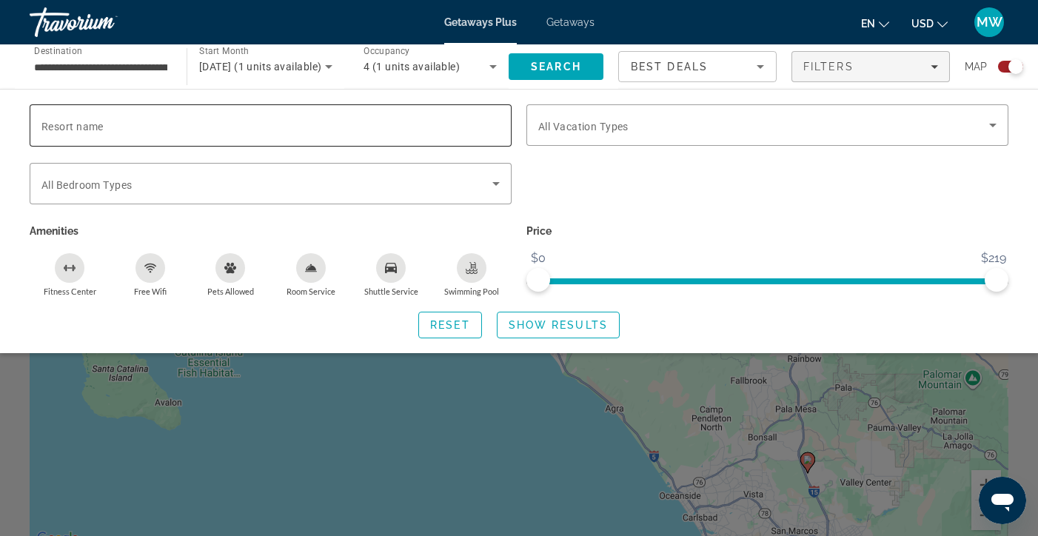
click at [338, 120] on input "Resort name" at bounding box center [270, 126] width 458 height 18
type input "**********"
click at [498, 177] on icon "Search widget" at bounding box center [496, 184] width 18 height 18
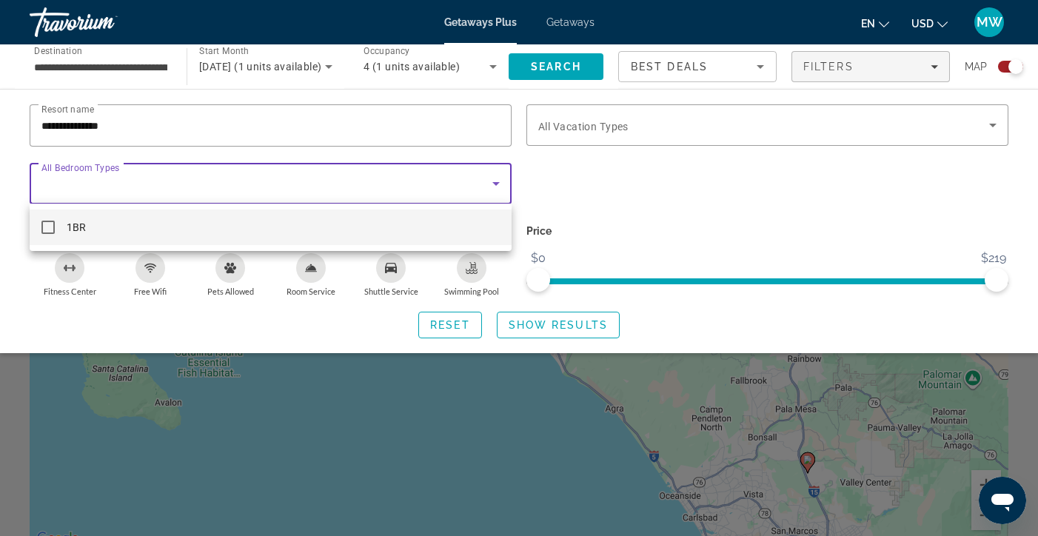
click at [465, 175] on div at bounding box center [519, 268] width 1038 height 536
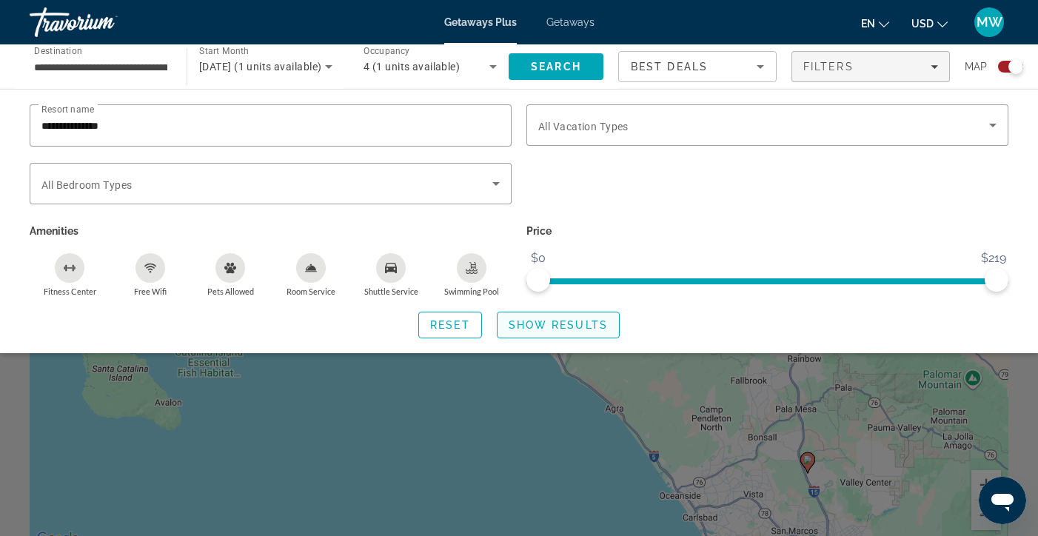
click at [569, 316] on span "Search widget" at bounding box center [558, 325] width 121 height 36
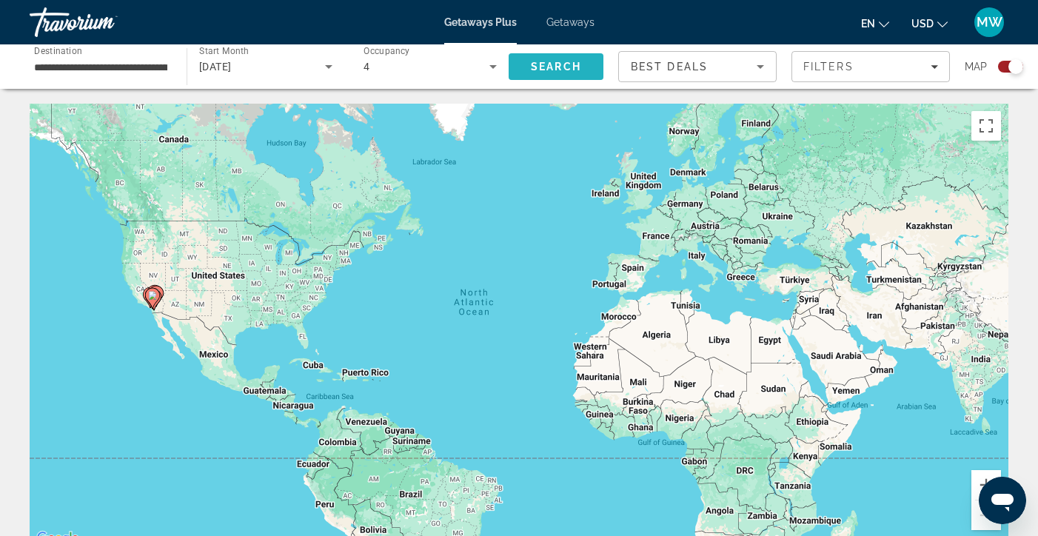
click at [553, 61] on span "Search" at bounding box center [556, 67] width 50 height 12
click at [158, 67] on input "**********" at bounding box center [100, 68] width 133 height 18
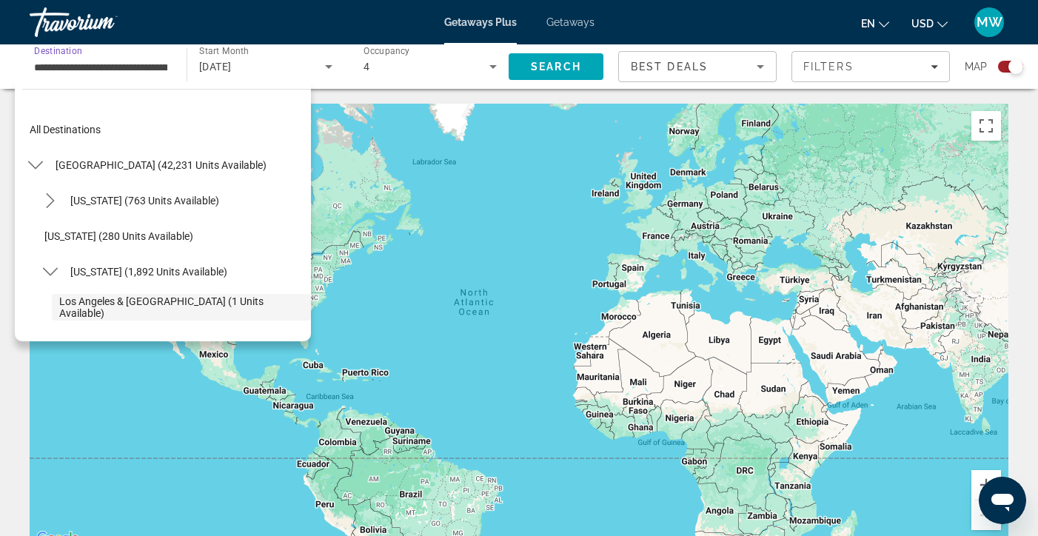
scroll to position [88, 0]
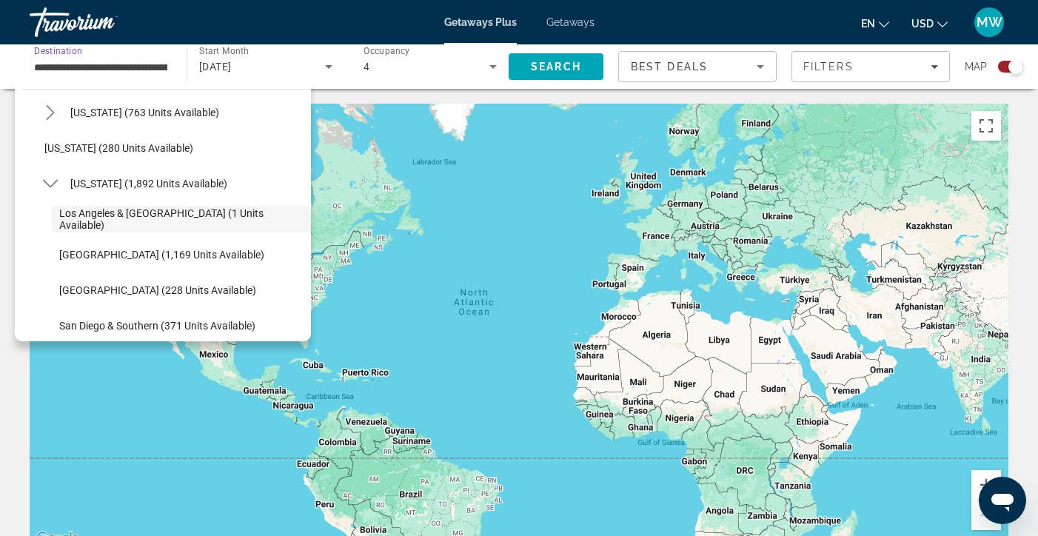
click at [496, 19] on span "Getaways Plus" at bounding box center [480, 22] width 73 height 12
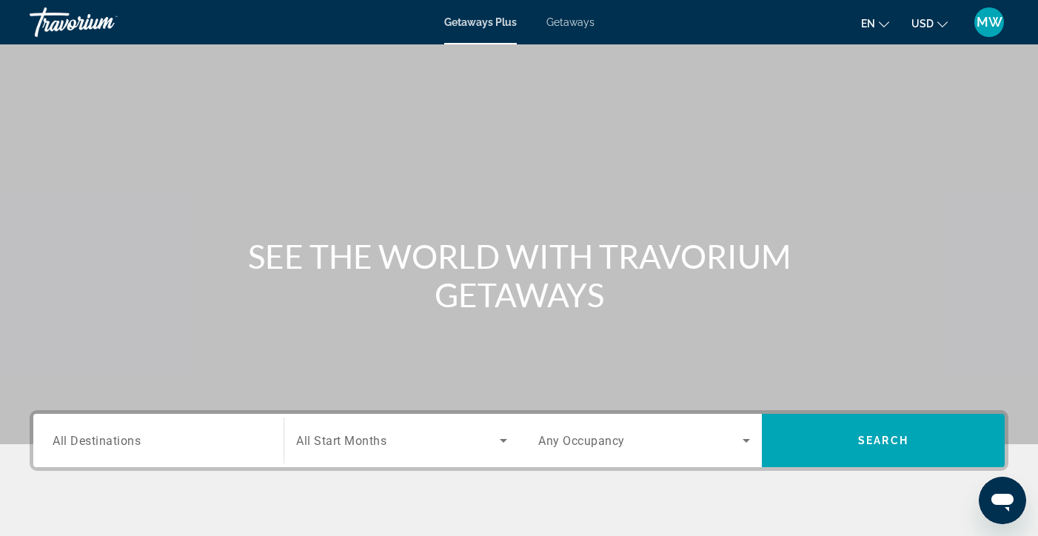
click at [560, 22] on span "Getaways" at bounding box center [571, 22] width 48 height 12
click at [747, 441] on icon "Search widget" at bounding box center [746, 441] width 7 height 4
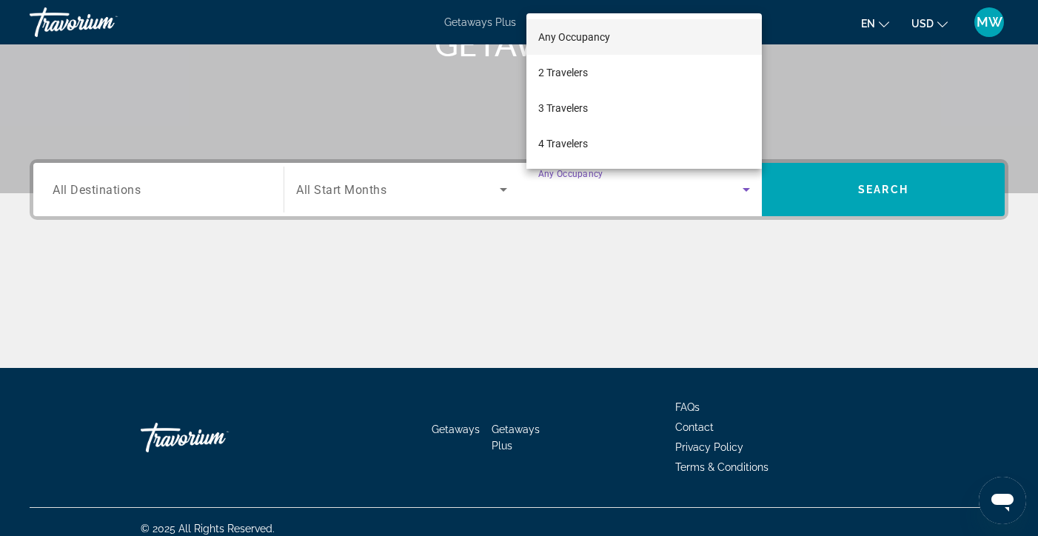
scroll to position [253, 0]
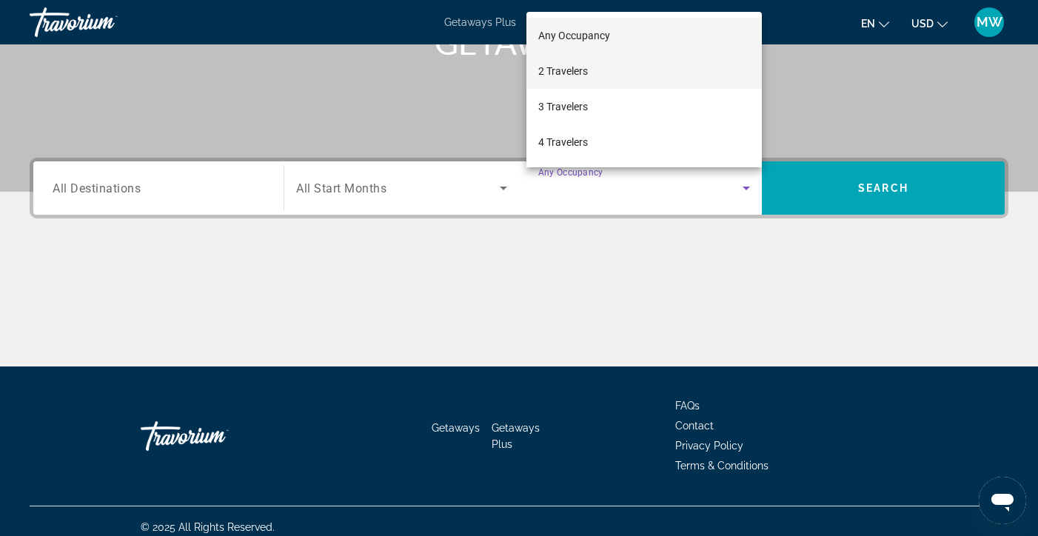
click at [563, 66] on span "2 Travelers" at bounding box center [563, 71] width 50 height 18
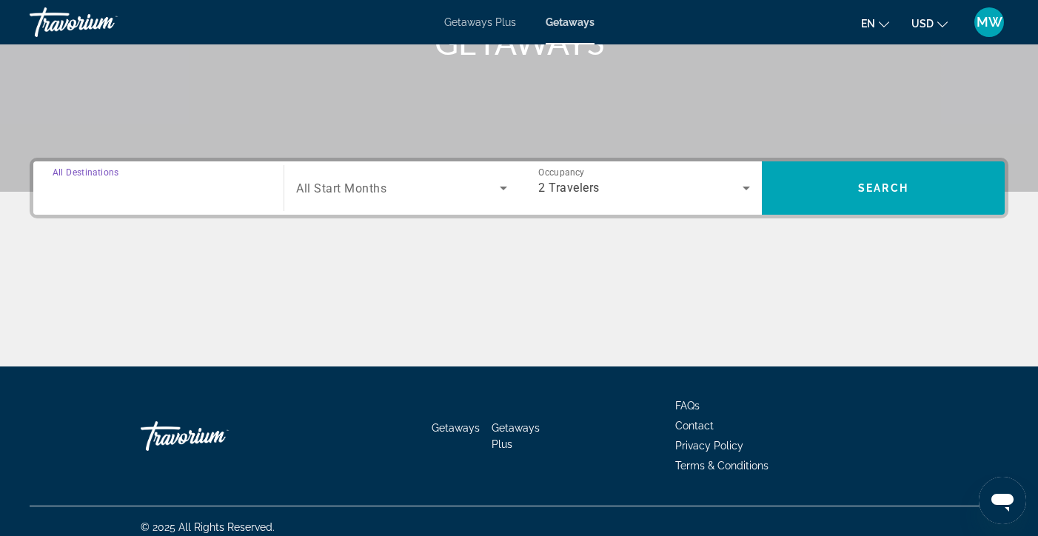
click at [187, 181] on input "Destination All Destinations" at bounding box center [159, 189] width 212 height 18
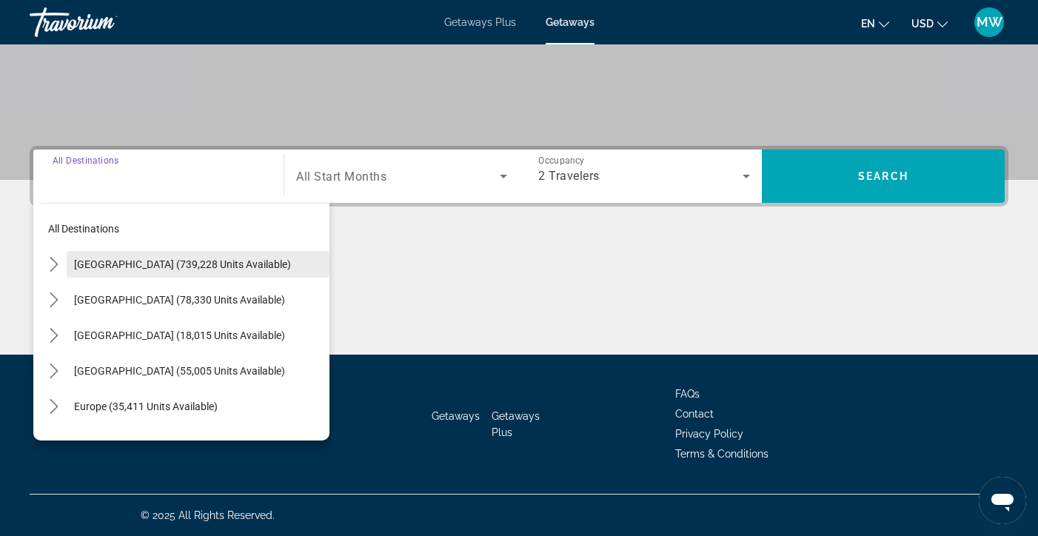
click at [170, 258] on span "[GEOGRAPHIC_DATA] (739,228 units available)" at bounding box center [182, 264] width 217 height 12
type input "**********"
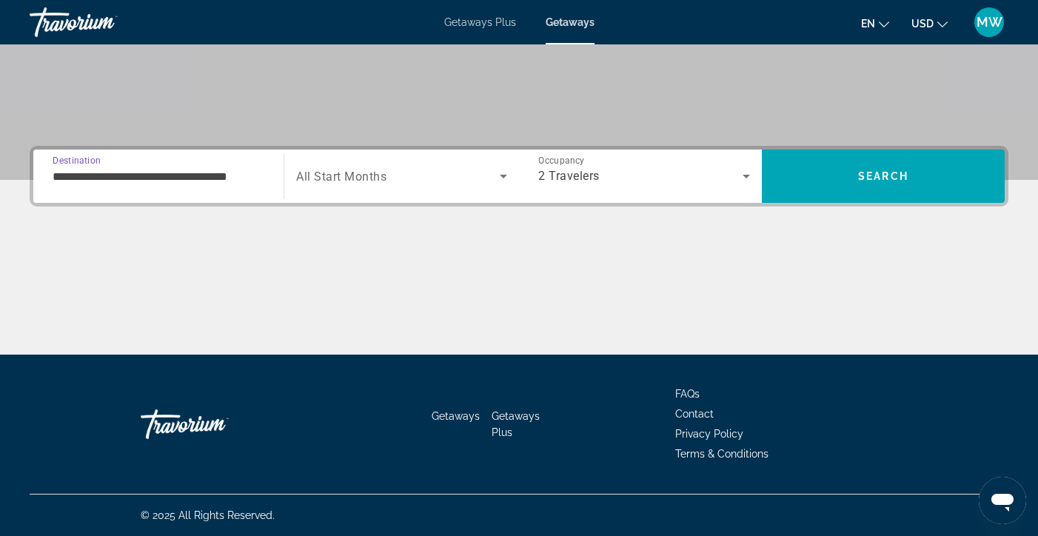
click at [502, 171] on icon "Search widget" at bounding box center [504, 176] width 18 height 18
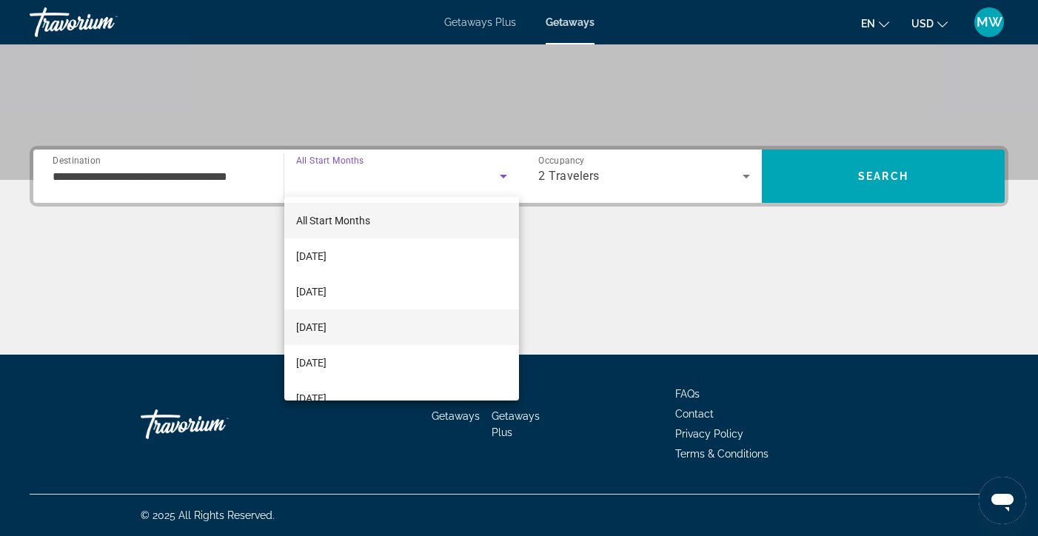
click at [326, 322] on span "[DATE]" at bounding box center [311, 327] width 30 height 18
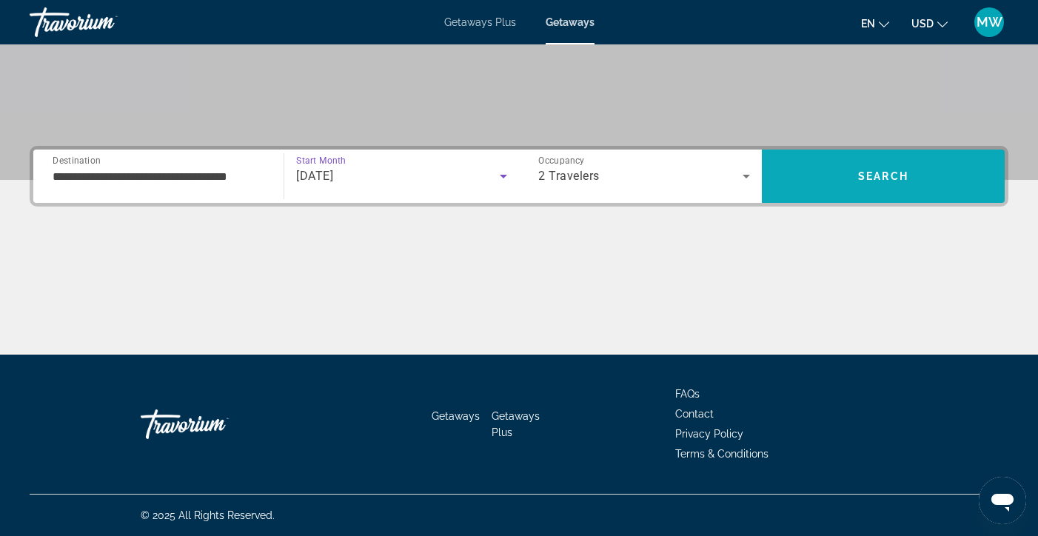
click at [887, 170] on span "Search" at bounding box center [883, 176] width 50 height 12
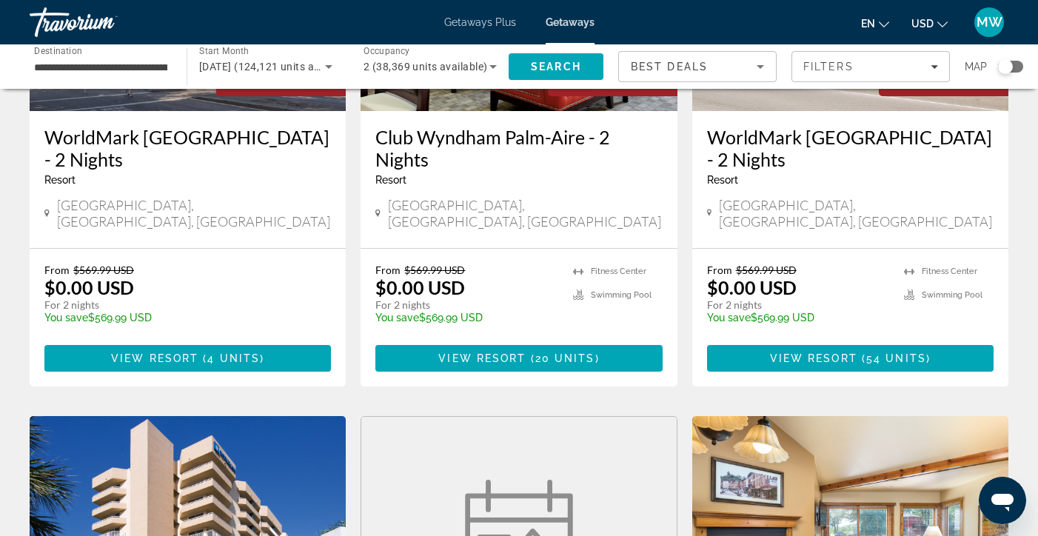
scroll to position [1279, 0]
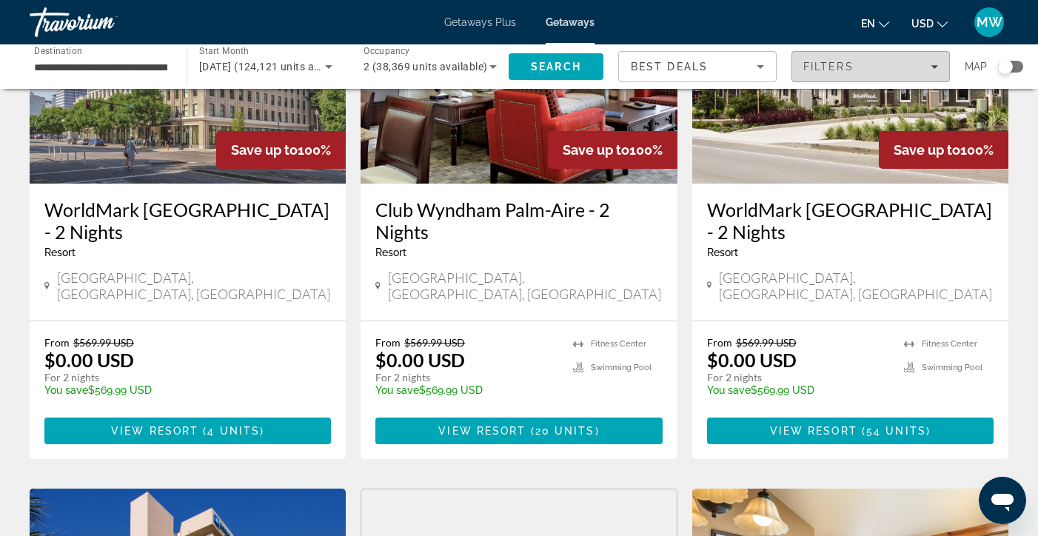
click at [935, 65] on icon "Filters" at bounding box center [934, 66] width 7 height 7
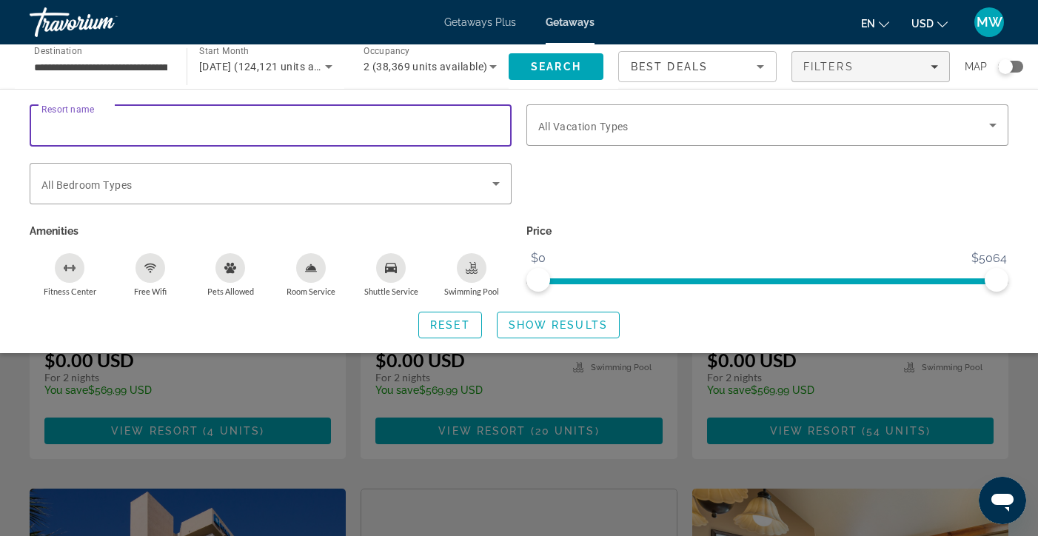
click at [392, 121] on input "Resort name" at bounding box center [270, 126] width 458 height 18
click at [56, 124] on input "**********" at bounding box center [270, 126] width 458 height 18
click at [102, 125] on input "**********" at bounding box center [270, 126] width 458 height 18
click at [585, 60] on span "Search" at bounding box center [556, 67] width 95 height 36
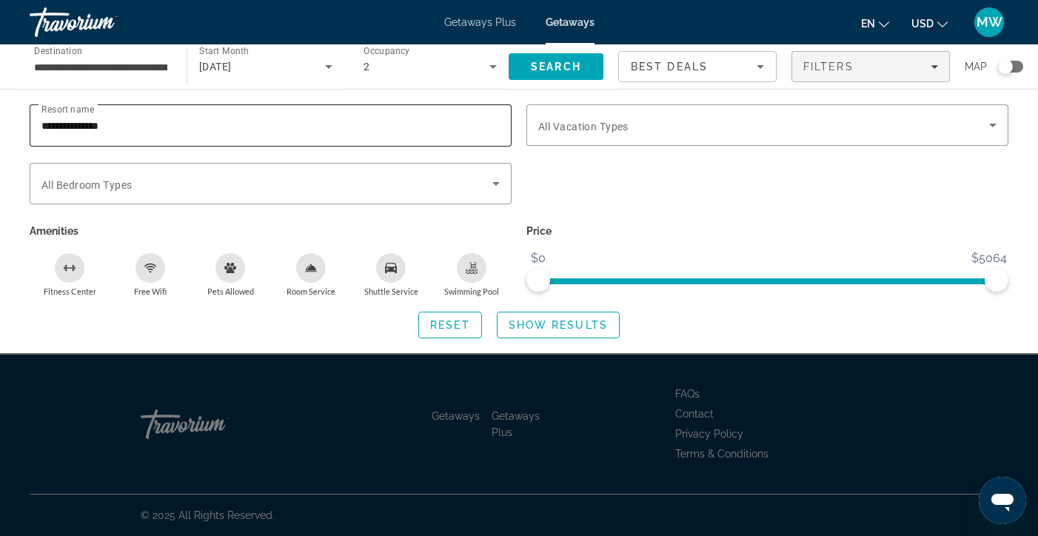
click at [132, 118] on input "**********" at bounding box center [270, 126] width 458 height 18
drag, startPoint x: 98, startPoint y: 124, endPoint x: 28, endPoint y: 121, distance: 69.7
click at [26, 121] on div "**********" at bounding box center [270, 133] width 497 height 59
type input "**********"
click at [564, 56] on span "Search" at bounding box center [556, 67] width 95 height 36
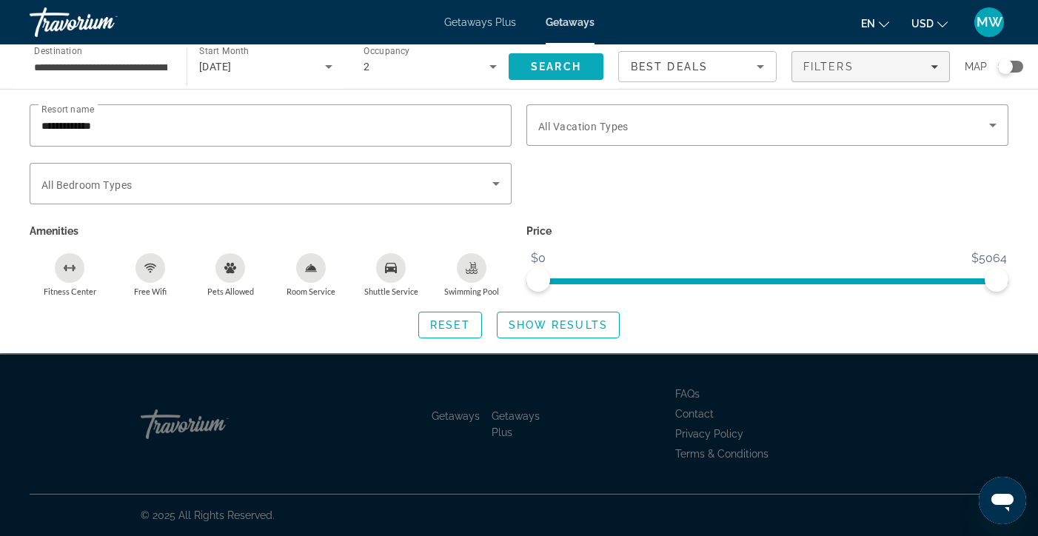
click at [565, 59] on span "Search" at bounding box center [556, 67] width 95 height 36
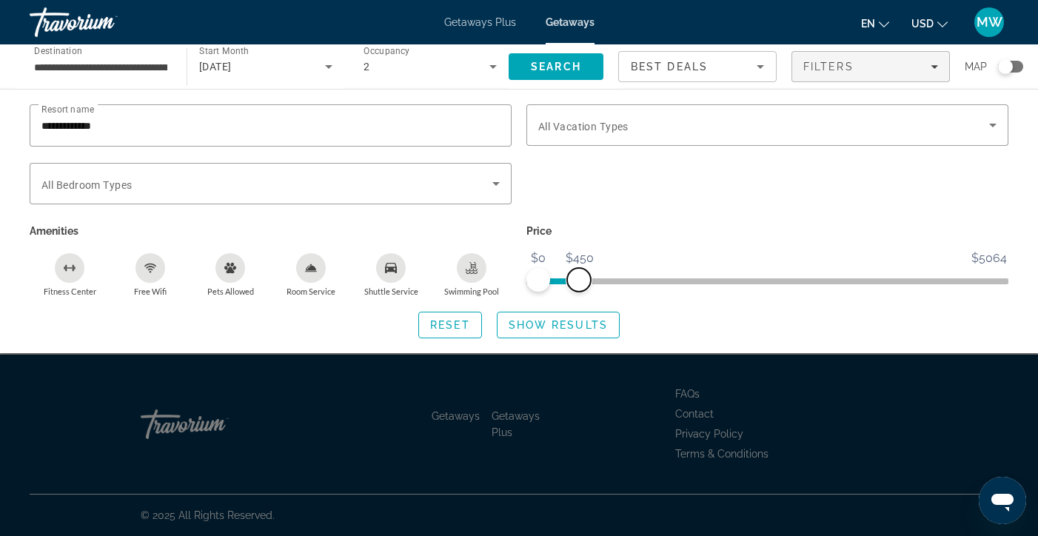
drag, startPoint x: 1004, startPoint y: 272, endPoint x: 578, endPoint y: 276, distance: 425.9
click at [578, 276] on span "ngx-slider-max" at bounding box center [579, 280] width 24 height 24
drag, startPoint x: 578, startPoint y: 276, endPoint x: 591, endPoint y: 275, distance: 13.4
click at [591, 275] on span "ngx-slider-max" at bounding box center [592, 280] width 24 height 24
click at [935, 63] on icon "Filters" at bounding box center [934, 66] width 7 height 7
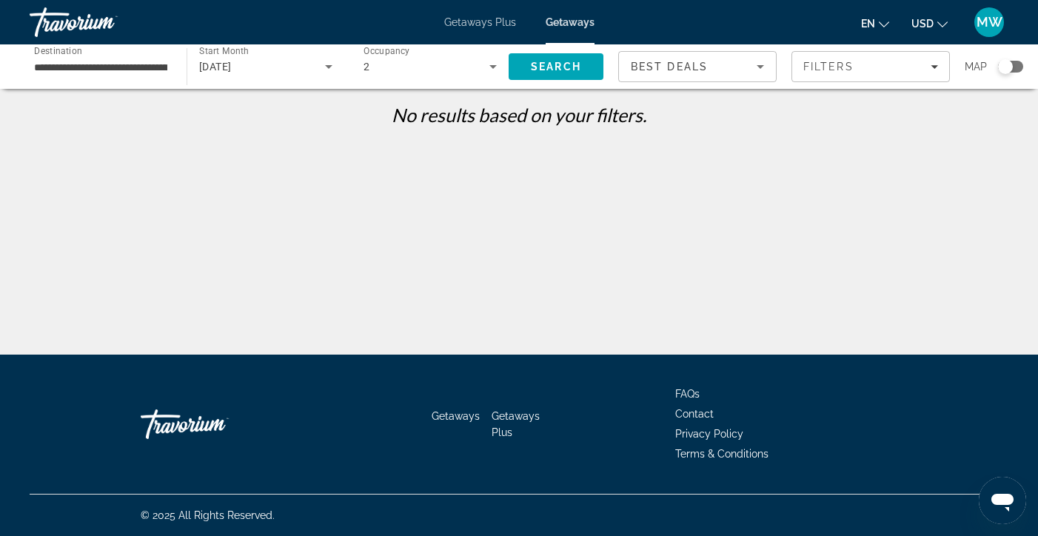
click at [747, 59] on div "Best Deals" at bounding box center [694, 67] width 126 height 18
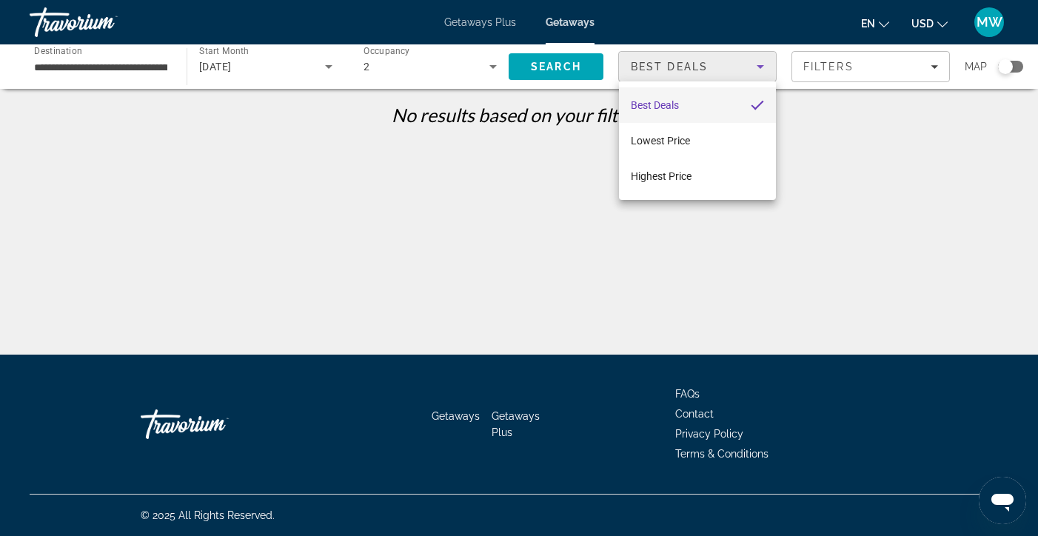
click at [665, 102] on span "Best Deals" at bounding box center [655, 105] width 48 height 12
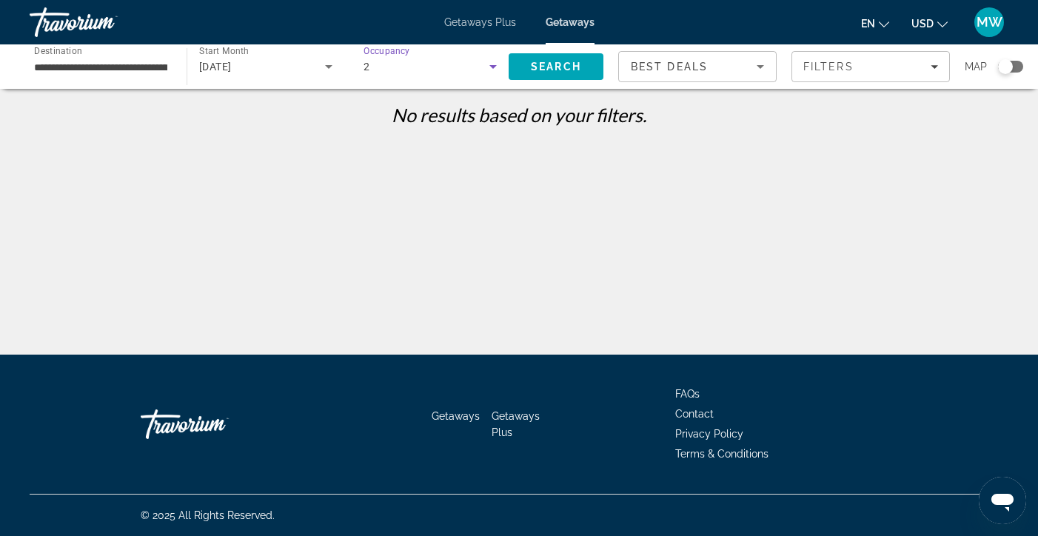
click at [496, 64] on icon "Search widget" at bounding box center [493, 67] width 18 height 18
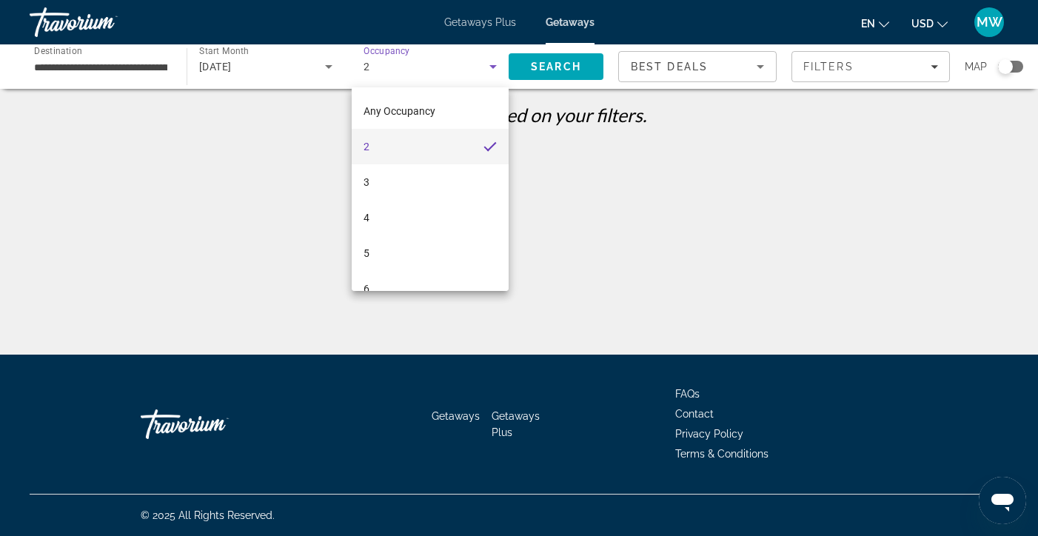
click at [305, 67] on div at bounding box center [519, 268] width 1038 height 536
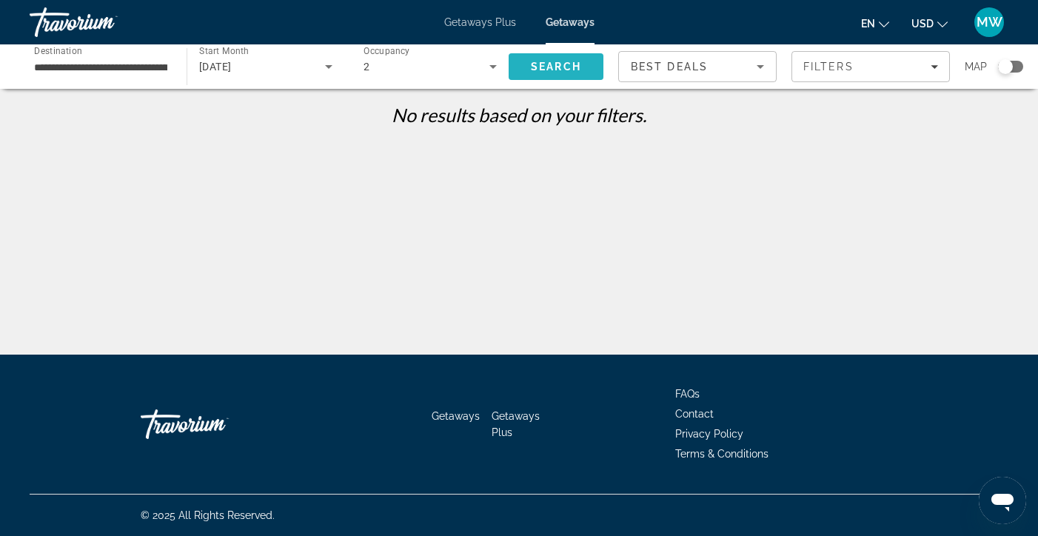
click at [573, 59] on span "Search" at bounding box center [556, 67] width 95 height 36
click at [755, 65] on icon "Sort by" at bounding box center [761, 67] width 18 height 18
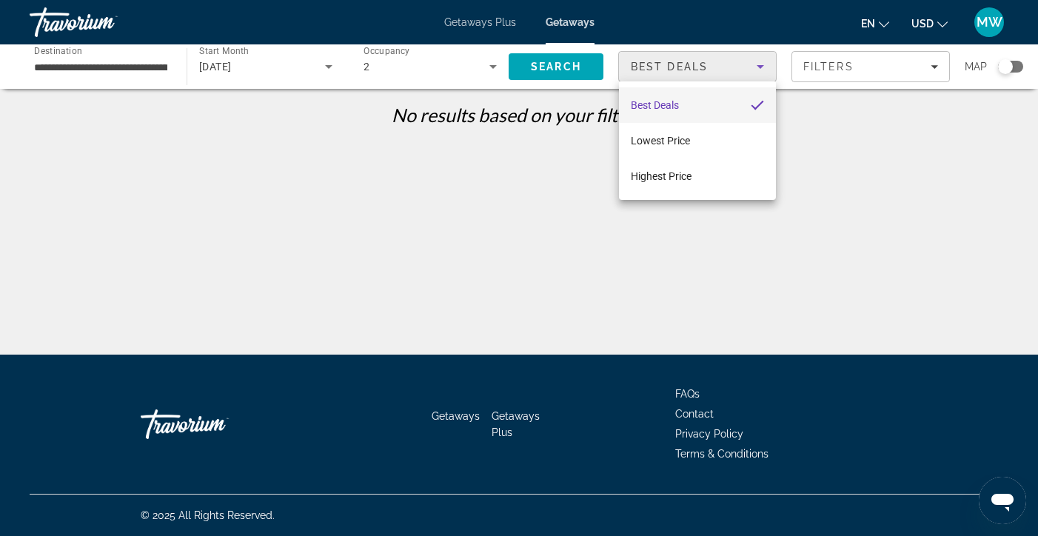
click at [858, 64] on div at bounding box center [519, 268] width 1038 height 536
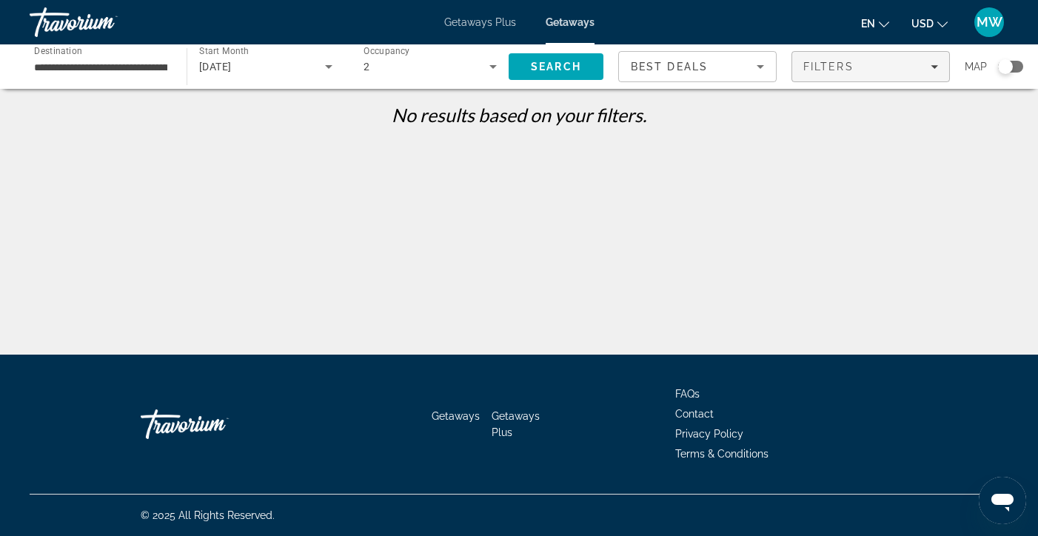
click at [935, 67] on icon "Filters" at bounding box center [934, 67] width 7 height 4
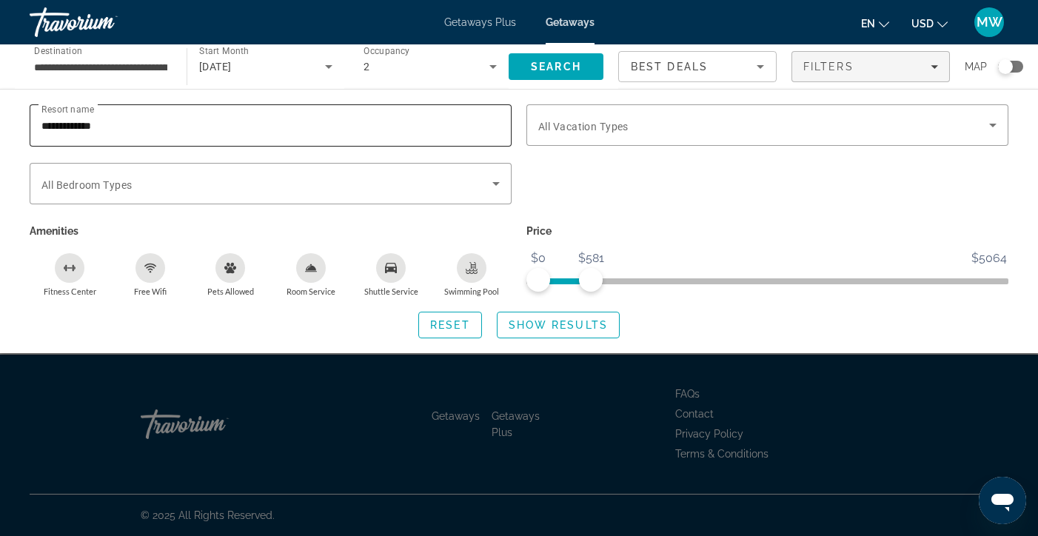
click at [170, 125] on input "**********" at bounding box center [270, 126] width 458 height 18
drag, startPoint x: 125, startPoint y: 124, endPoint x: 41, endPoint y: 126, distance: 84.5
click at [40, 126] on div "**********" at bounding box center [271, 125] width 482 height 42
click at [43, 124] on input "**********" at bounding box center [270, 126] width 458 height 18
type input "**********"
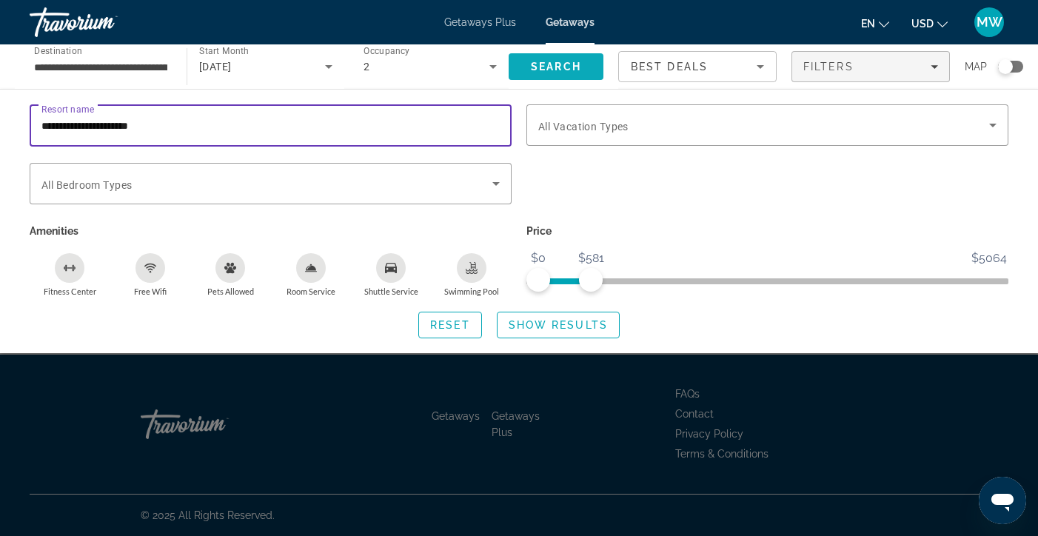
click at [558, 62] on span "Search" at bounding box center [556, 67] width 50 height 12
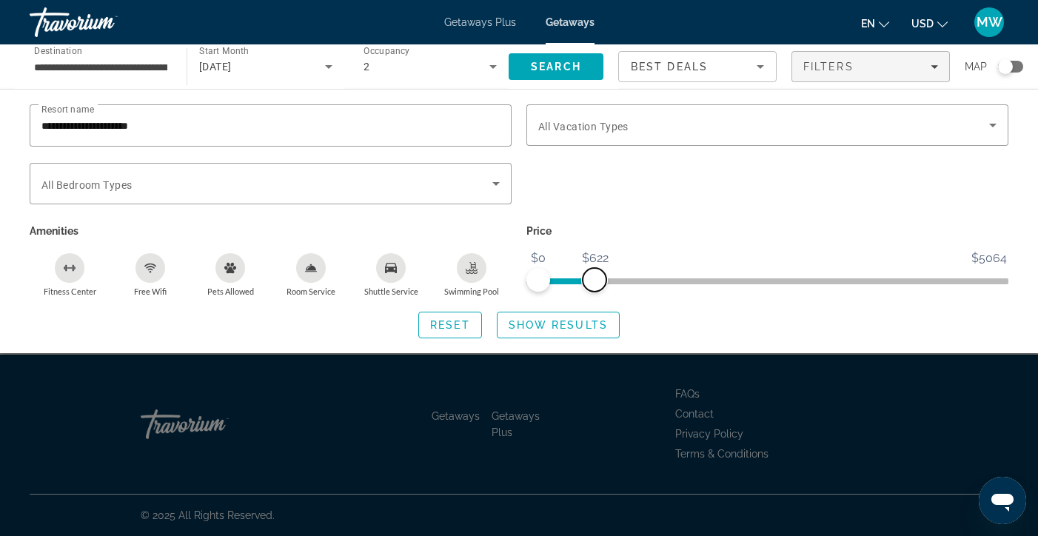
drag, startPoint x: 595, startPoint y: 275, endPoint x: 783, endPoint y: 273, distance: 188.1
click at [607, 273] on span "ngx-slider-max" at bounding box center [595, 280] width 24 height 24
click at [569, 64] on span "Search" at bounding box center [556, 67] width 50 height 12
click at [538, 327] on span "Show Results" at bounding box center [558, 325] width 99 height 12
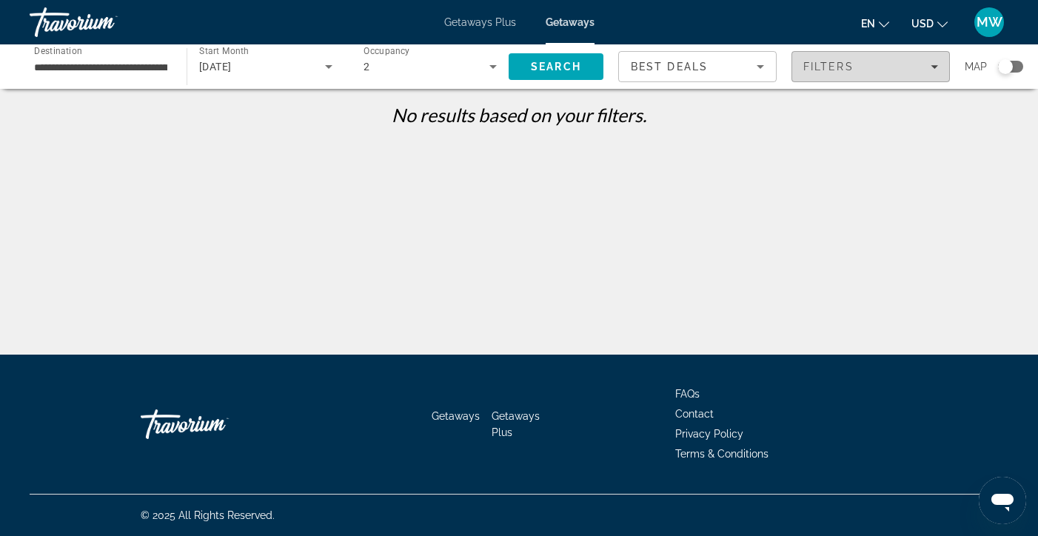
click at [935, 62] on div "Filters" at bounding box center [871, 67] width 135 height 12
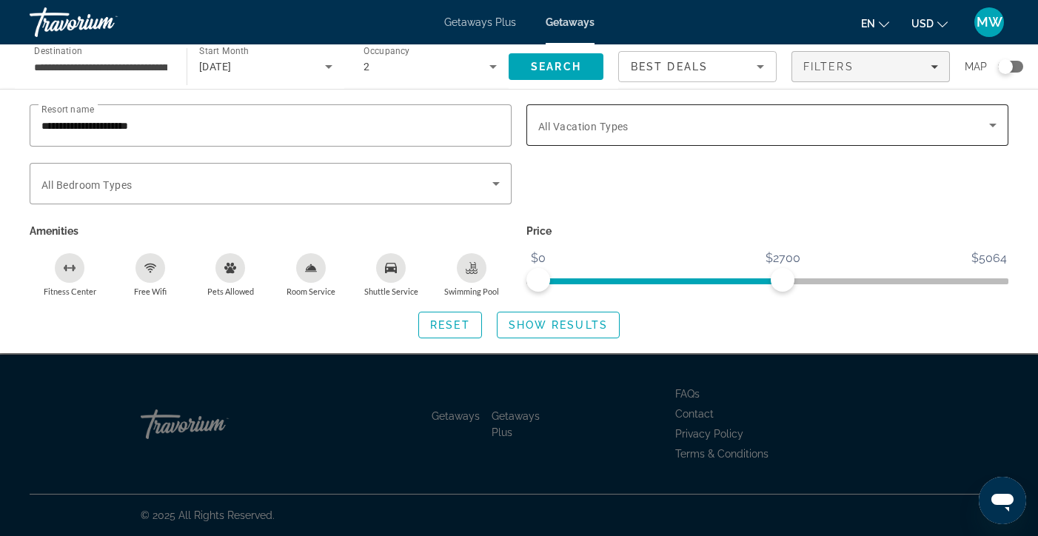
click at [610, 125] on span "All Vacation Types" at bounding box center [583, 127] width 90 height 12
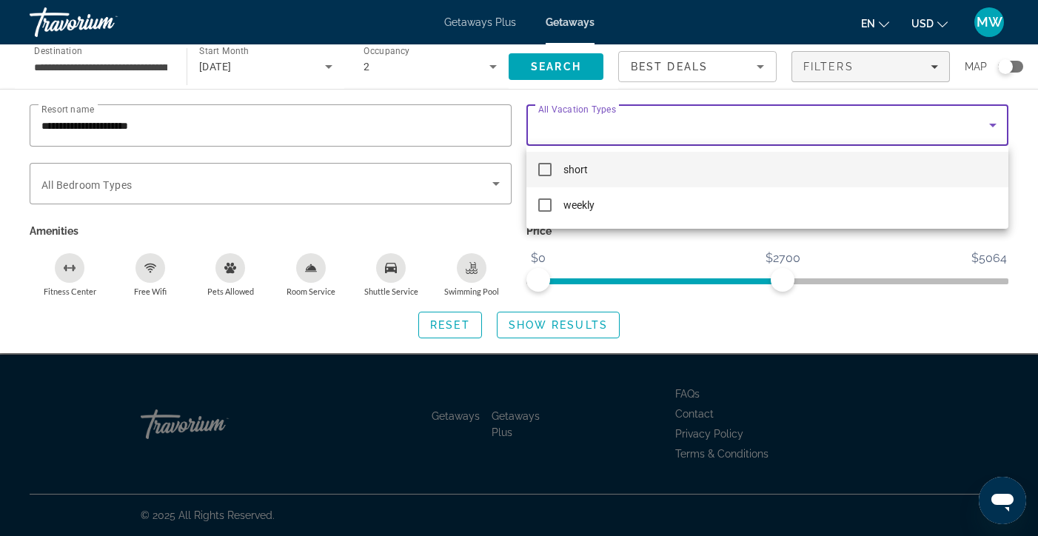
click at [545, 168] on mat-pseudo-checkbox at bounding box center [544, 169] width 13 height 13
click at [494, 183] on div at bounding box center [519, 268] width 1038 height 536
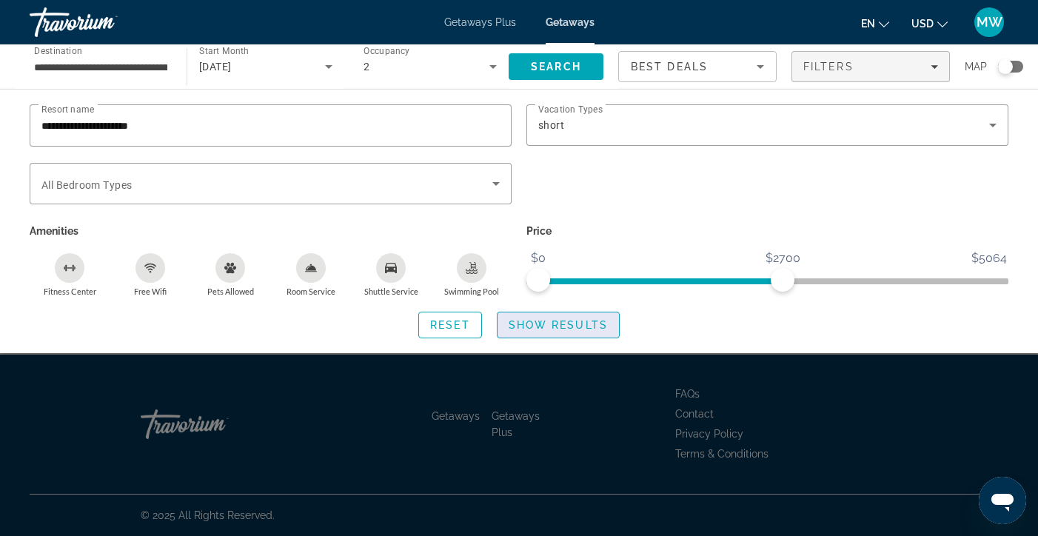
click at [556, 326] on span "Show Results" at bounding box center [558, 325] width 99 height 12
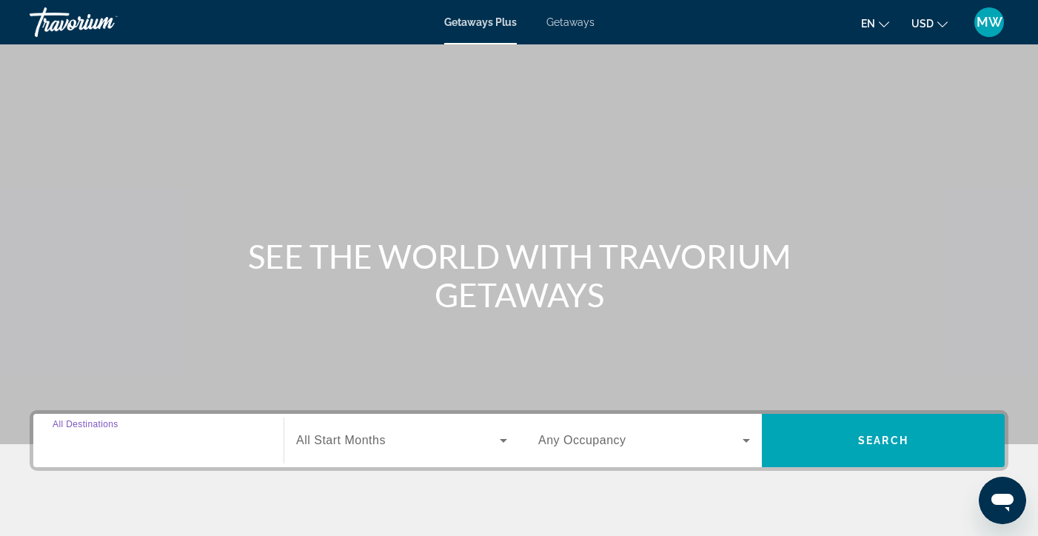
click at [165, 433] on input "Destination All Destinations" at bounding box center [159, 442] width 212 height 18
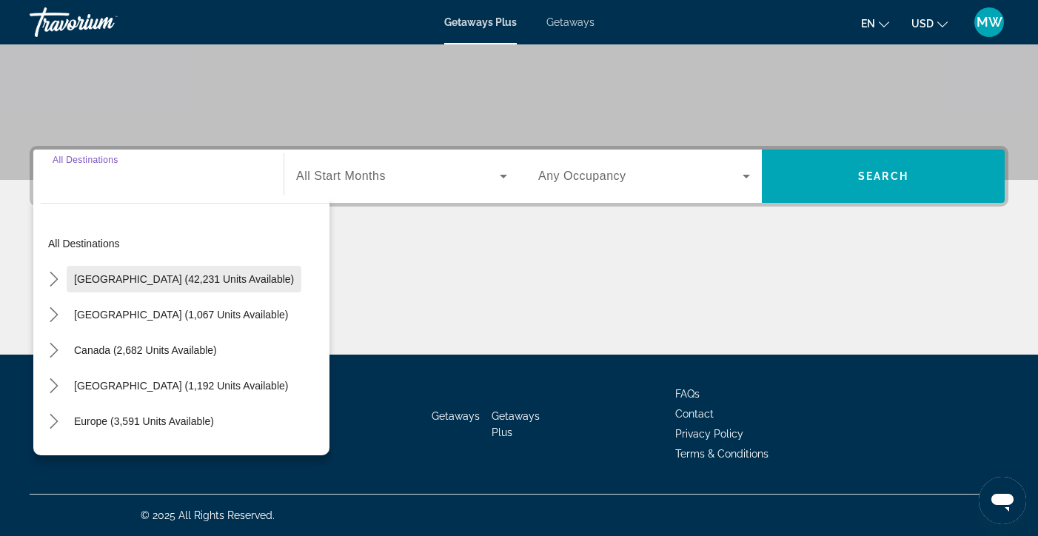
click at [156, 284] on span "[GEOGRAPHIC_DATA] (42,231 units available)" at bounding box center [184, 279] width 220 height 12
type input "**********"
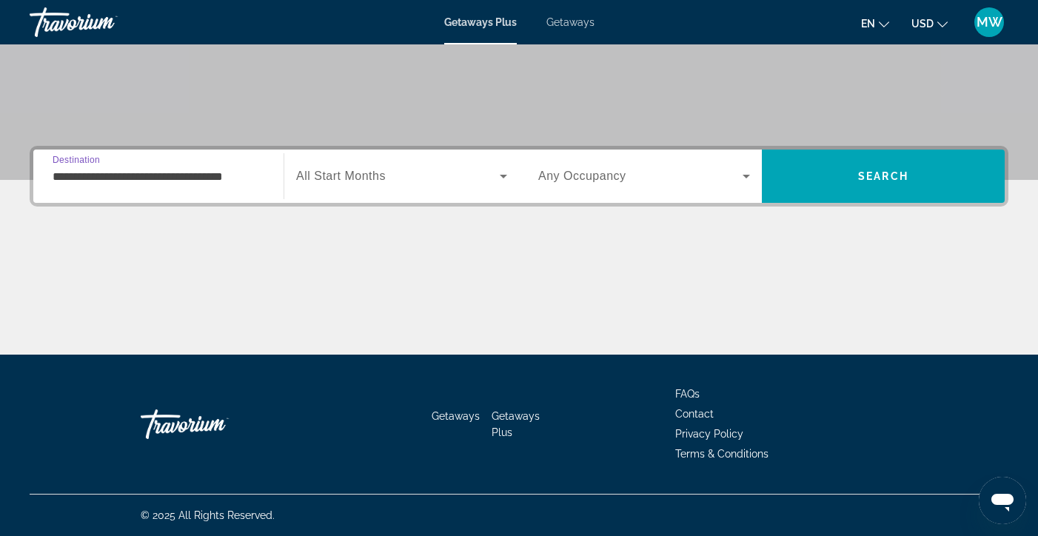
click at [424, 184] on span "Search widget" at bounding box center [398, 176] width 204 height 18
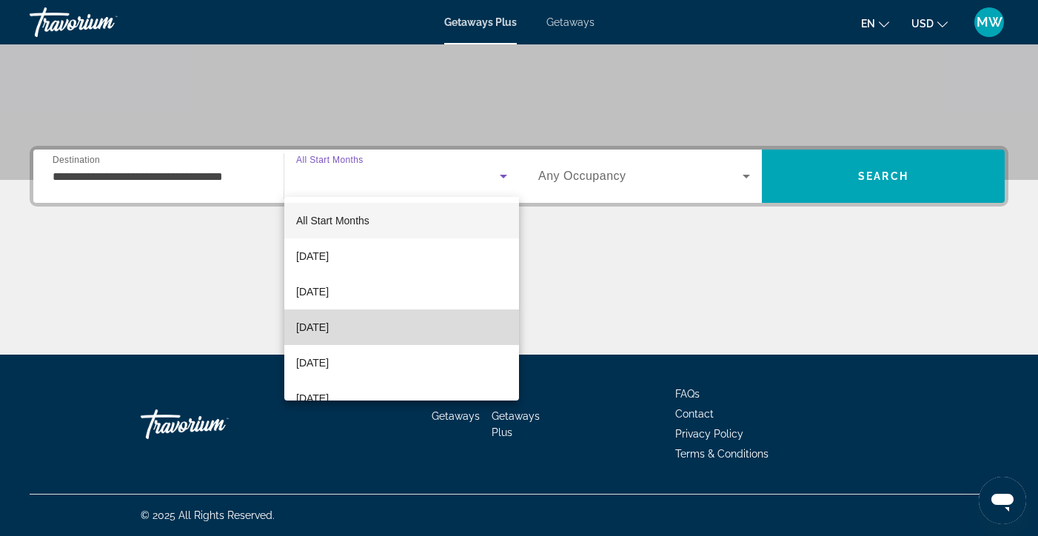
click at [329, 326] on span "[DATE]" at bounding box center [312, 327] width 33 height 18
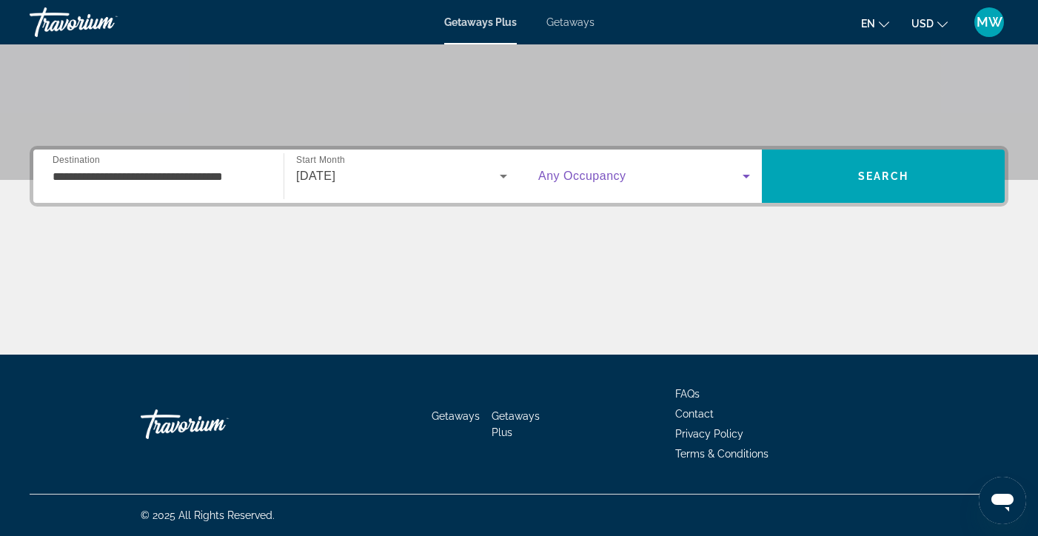
click at [735, 174] on span "Search widget" at bounding box center [640, 176] width 204 height 18
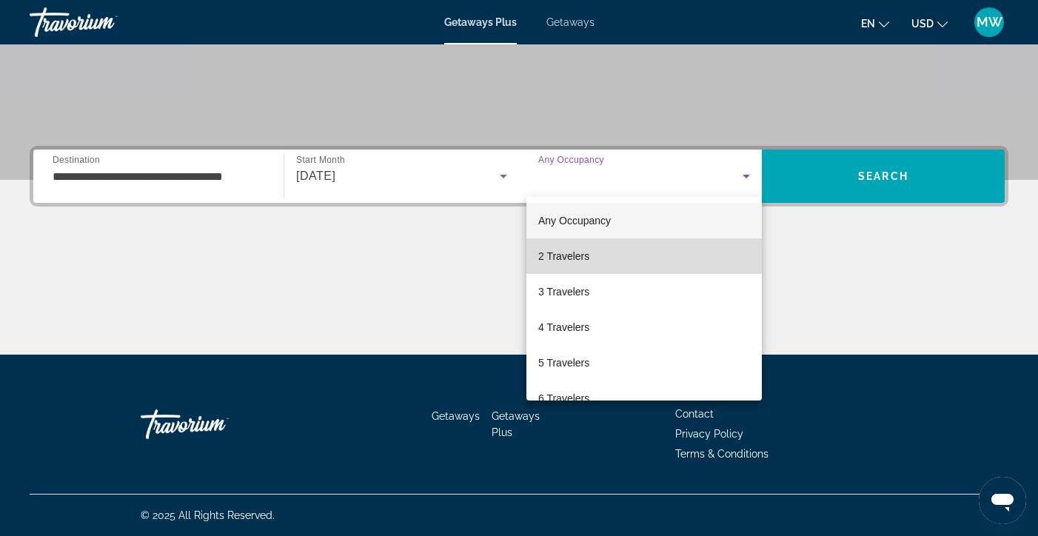
click at [595, 250] on mat-option "2 Travelers" at bounding box center [645, 256] width 236 height 36
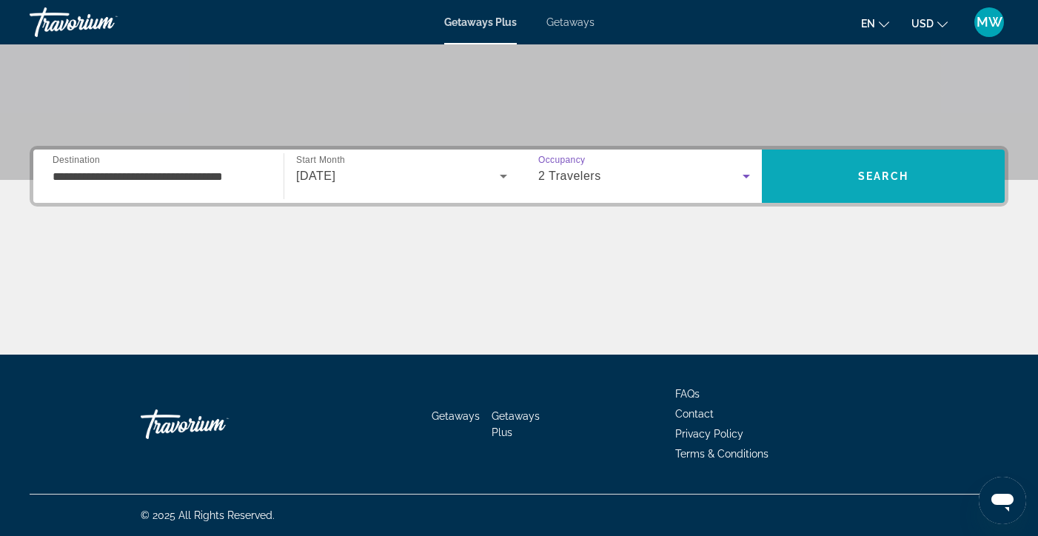
click at [875, 169] on span "Search" at bounding box center [883, 177] width 243 height 36
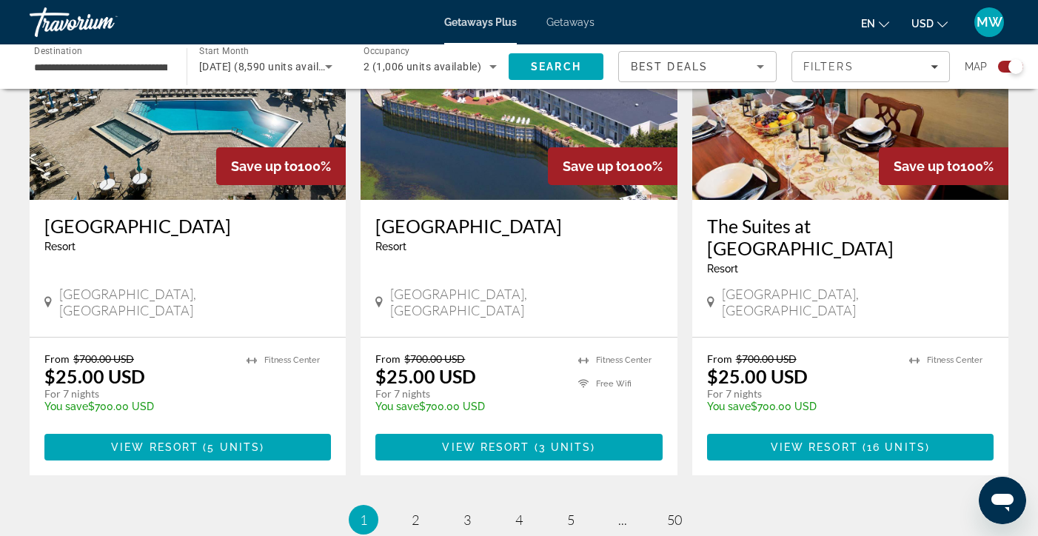
scroll to position [2245, 0]
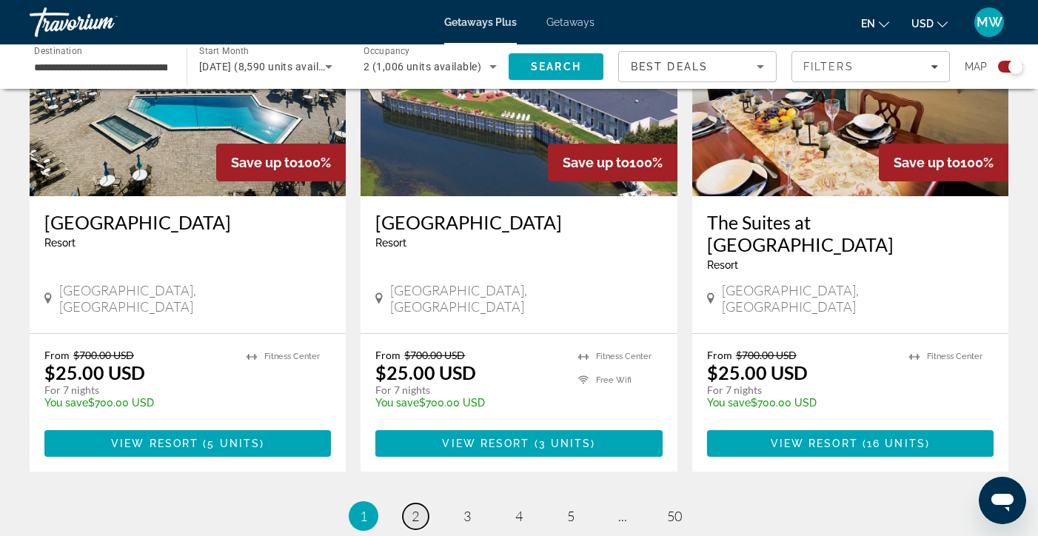
click at [410, 504] on link "page 2" at bounding box center [416, 517] width 26 height 26
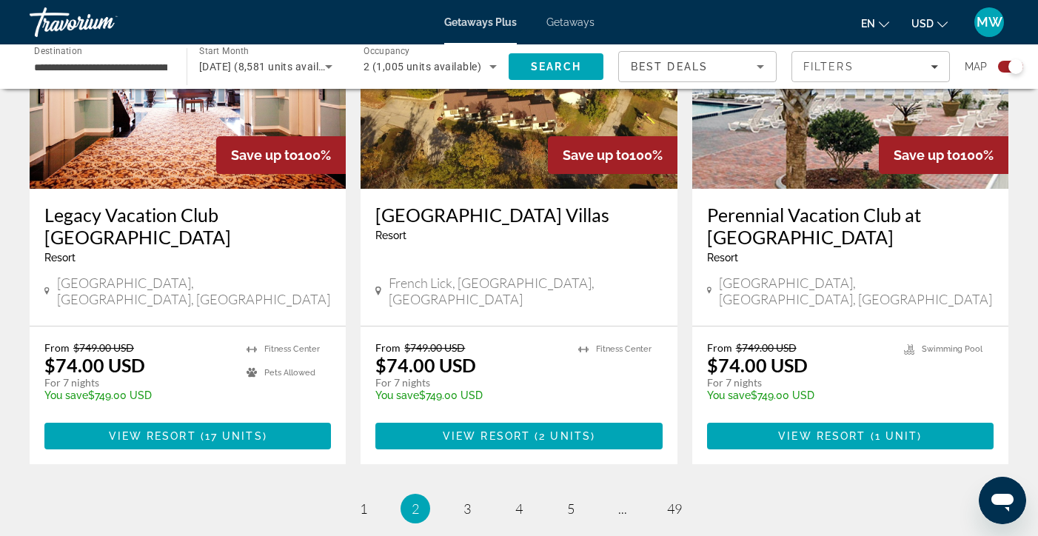
scroll to position [2269, 0]
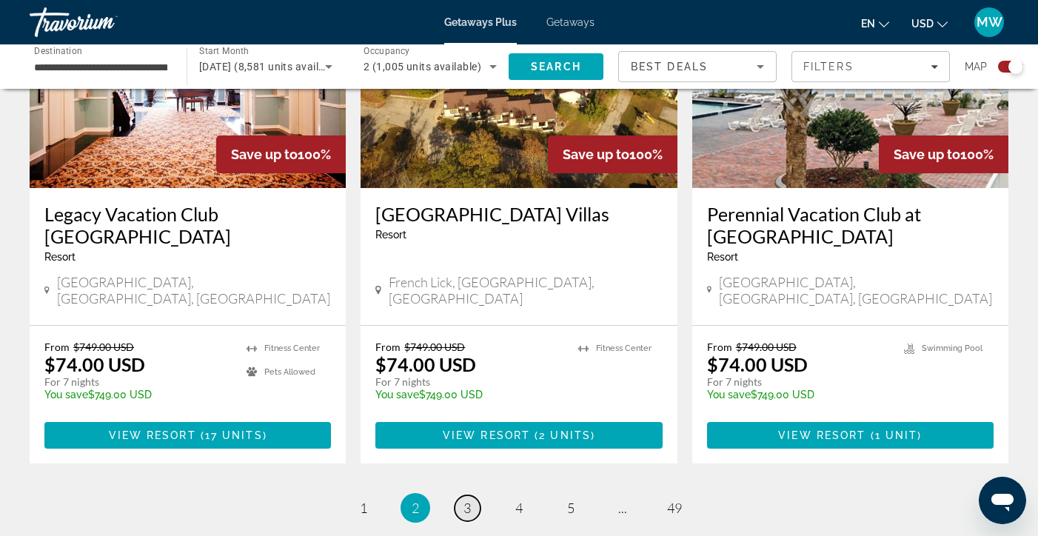
click at [467, 500] on span "3" at bounding box center [467, 508] width 7 height 16
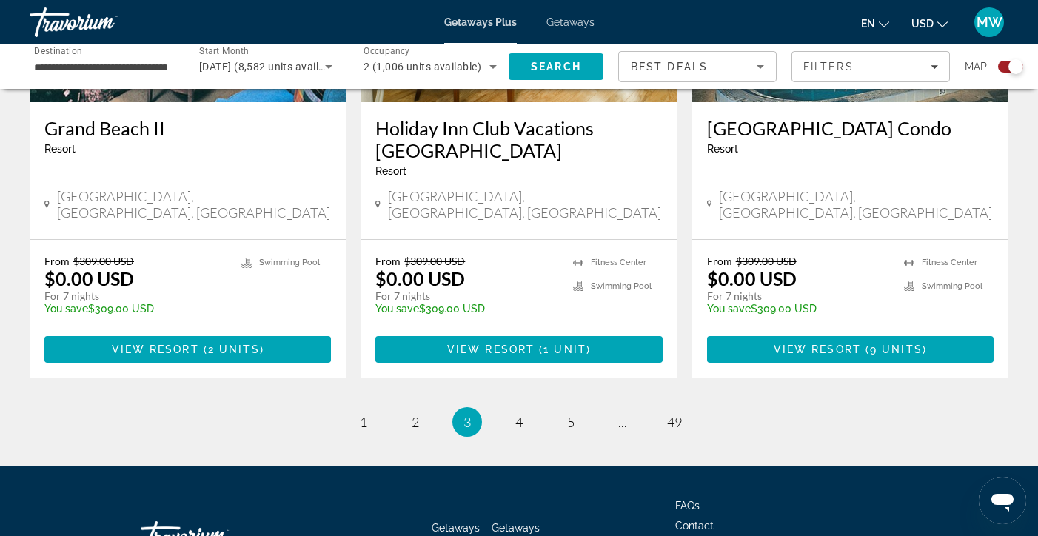
scroll to position [2385, 0]
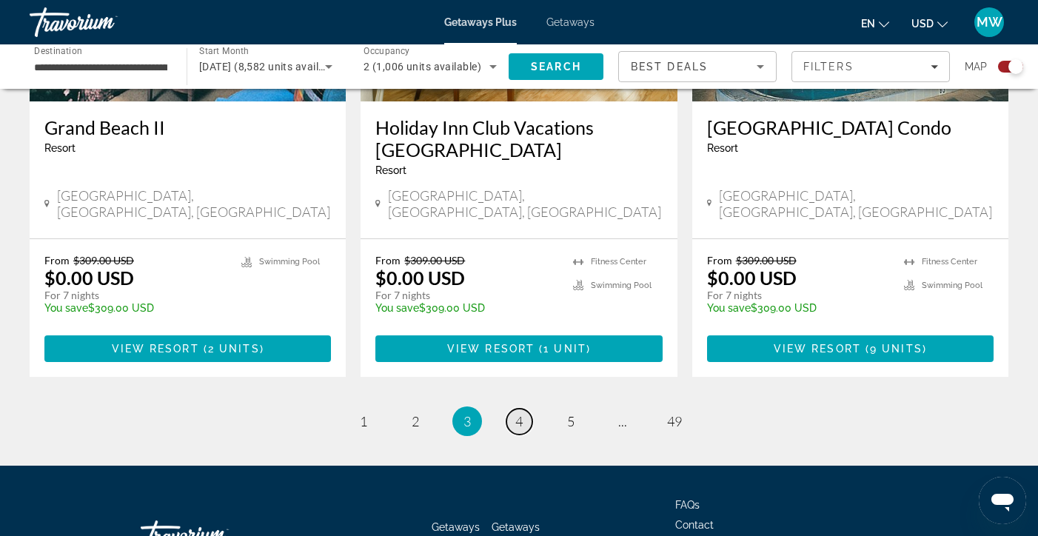
click at [519, 413] on span "4" at bounding box center [519, 421] width 7 height 16
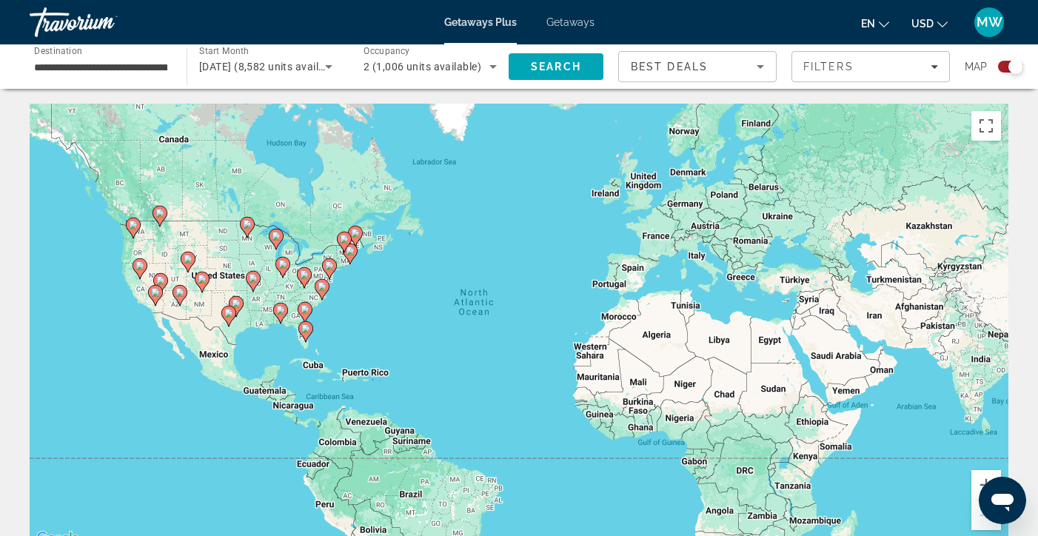
scroll to position [1, 0]
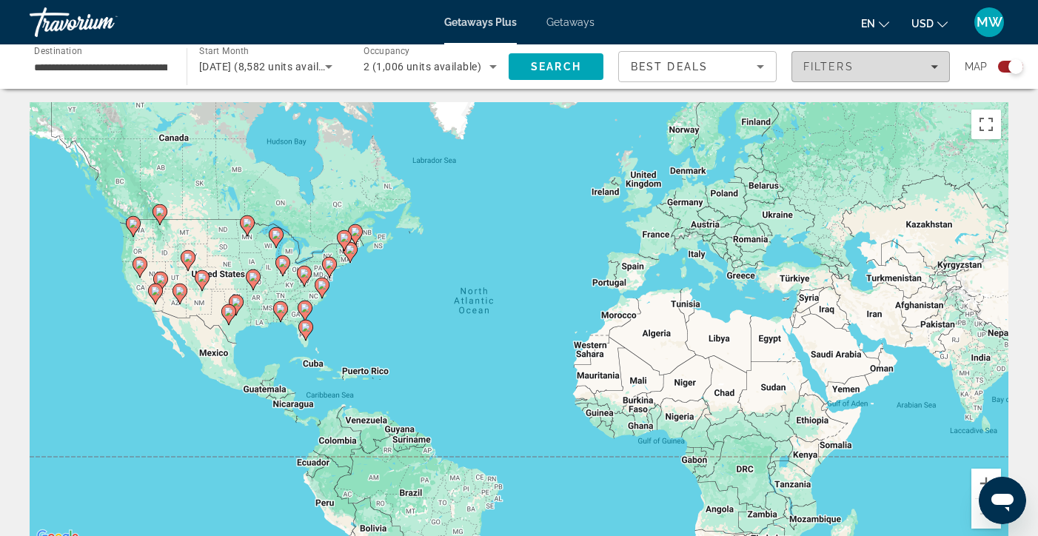
click at [933, 62] on div "Filters" at bounding box center [871, 67] width 135 height 12
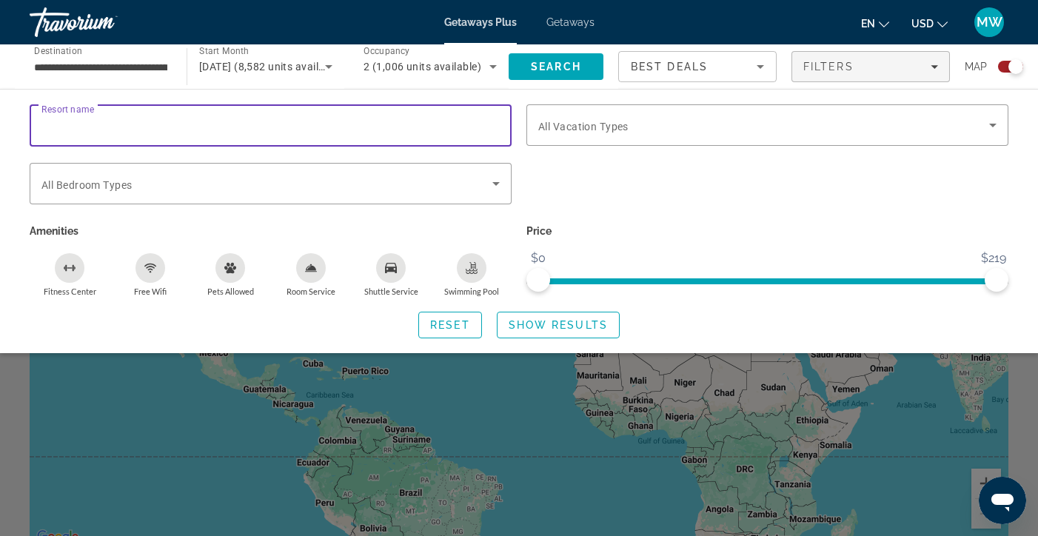
click at [367, 124] on input "Resort name" at bounding box center [270, 126] width 458 height 18
click at [53, 125] on input "*********" at bounding box center [270, 126] width 458 height 18
type input "*********"
click at [433, 116] on div "*********" at bounding box center [270, 125] width 458 height 42
click at [998, 125] on icon "Search widget" at bounding box center [993, 125] width 18 height 18
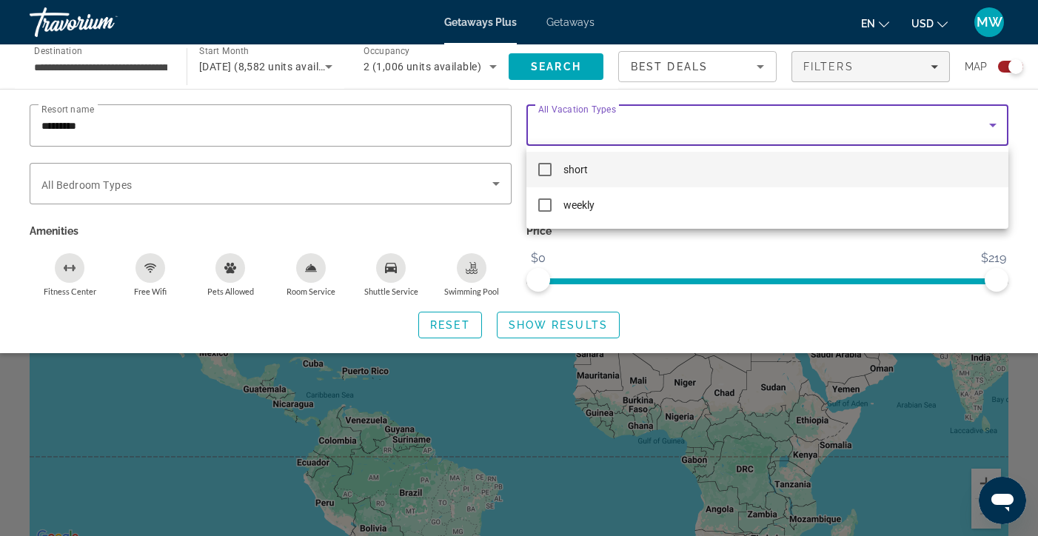
click at [549, 170] on mat-pseudo-checkbox at bounding box center [544, 169] width 13 height 13
click at [361, 180] on div at bounding box center [519, 268] width 1038 height 536
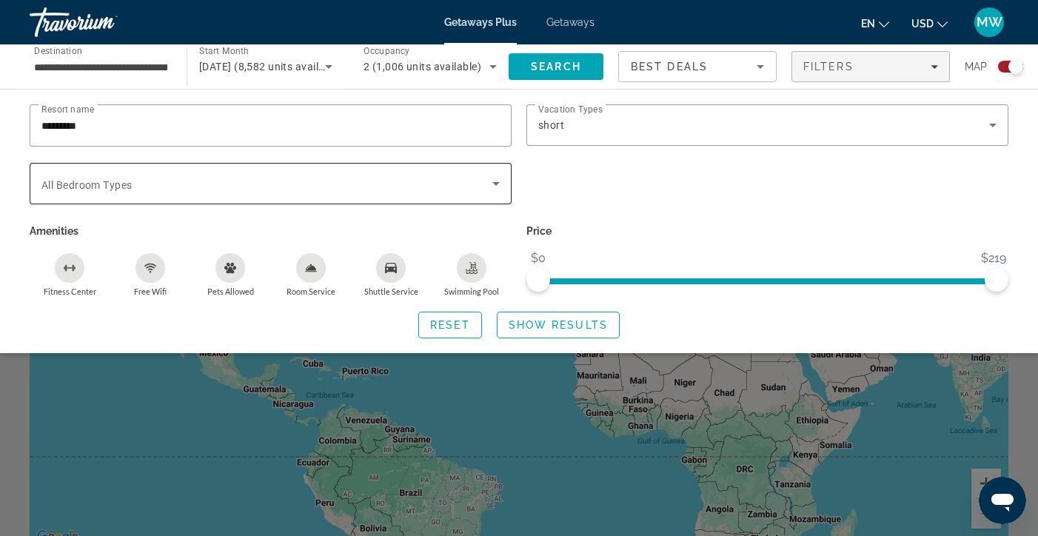
click at [503, 183] on icon "Search widget" at bounding box center [496, 184] width 18 height 18
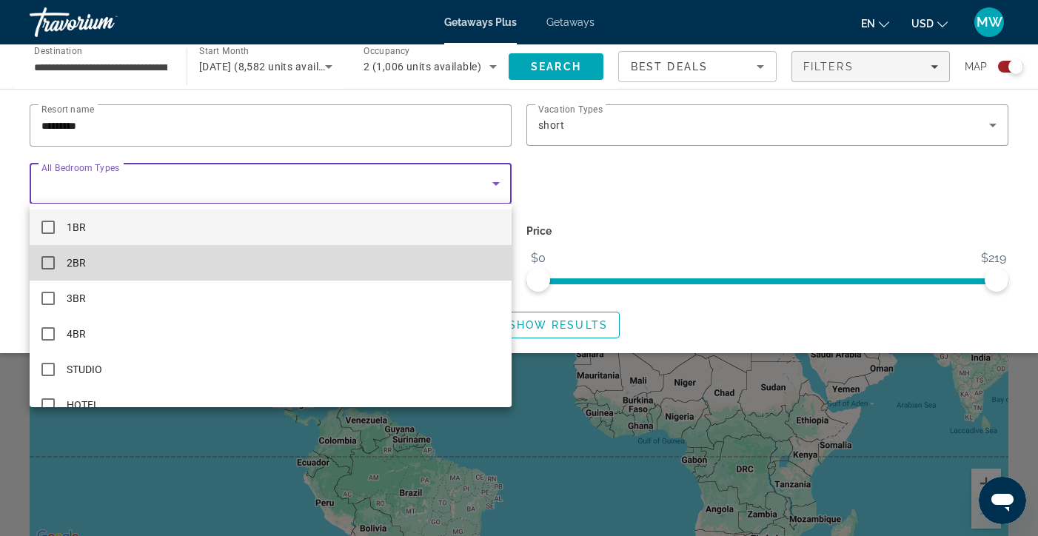
click at [53, 258] on mat-pseudo-checkbox at bounding box center [47, 262] width 13 height 13
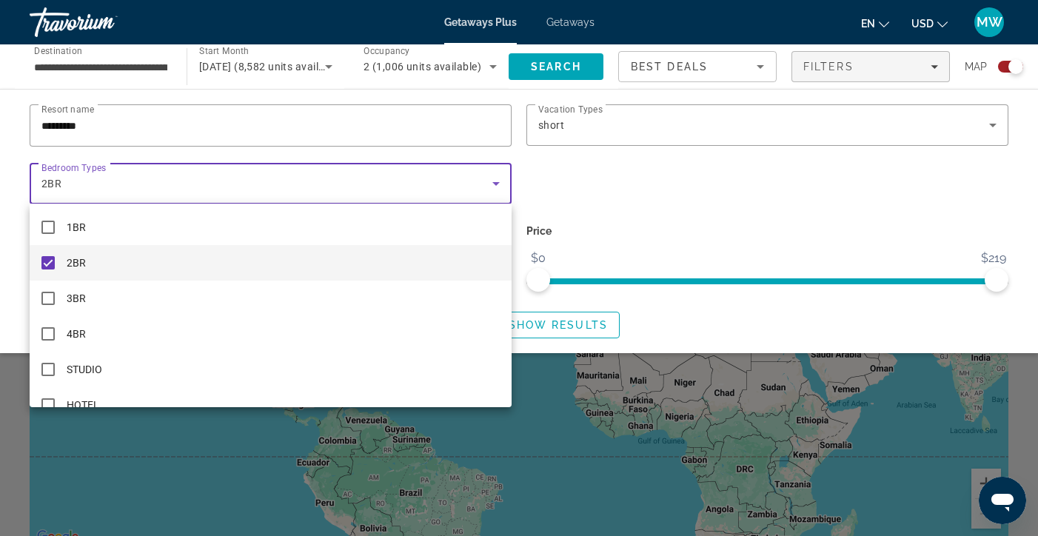
click at [603, 243] on div at bounding box center [519, 268] width 1038 height 536
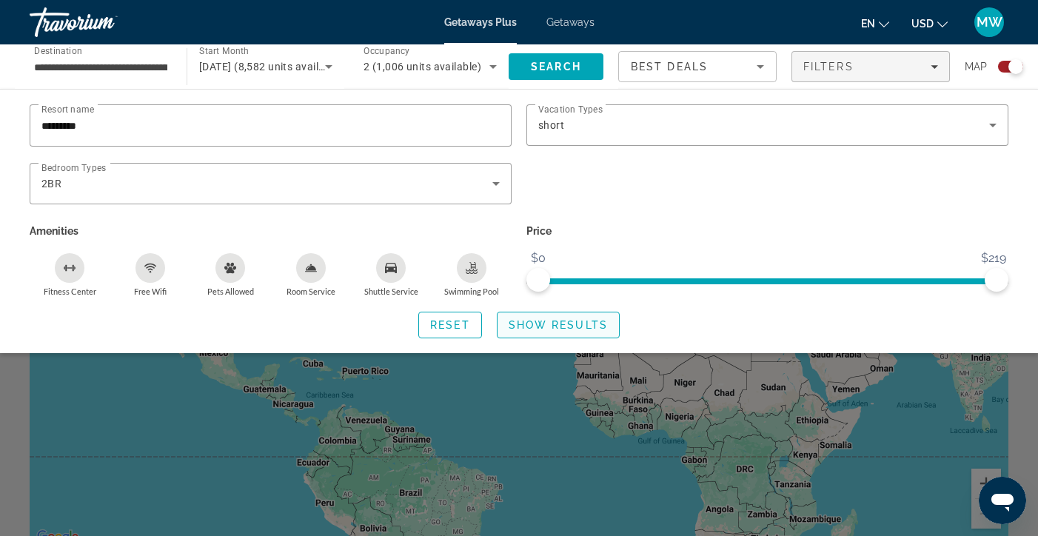
click at [550, 325] on span "Show Results" at bounding box center [558, 325] width 99 height 12
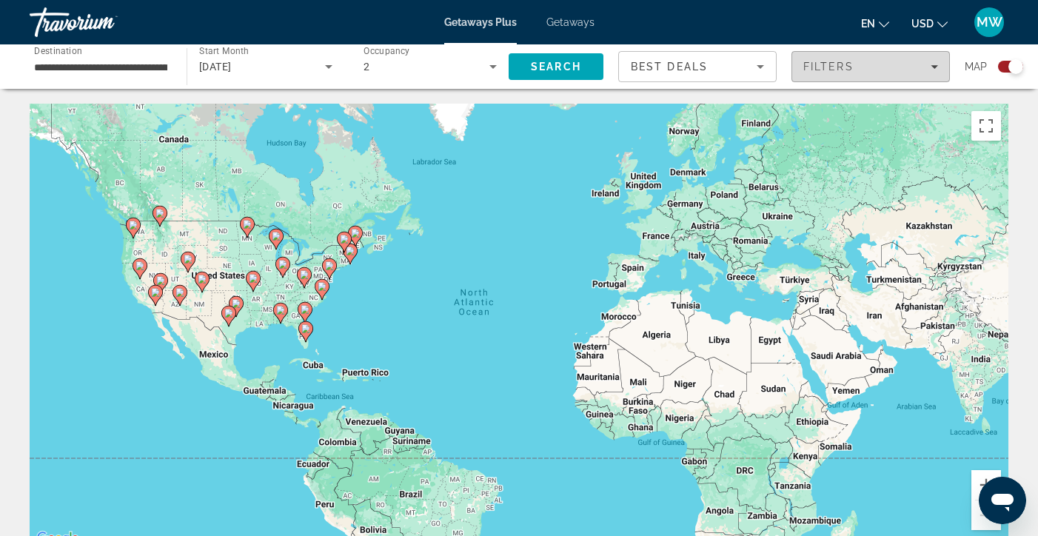
click at [935, 64] on icon "Filters" at bounding box center [934, 66] width 7 height 7
